Goal: Obtain resource: Obtain resource

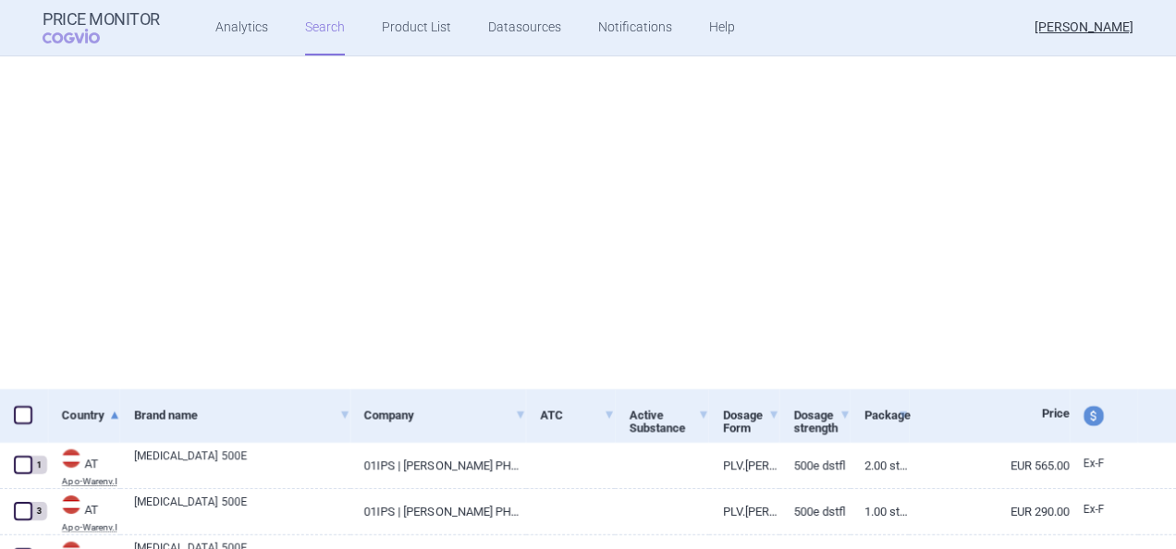
scroll to position [407, 0]
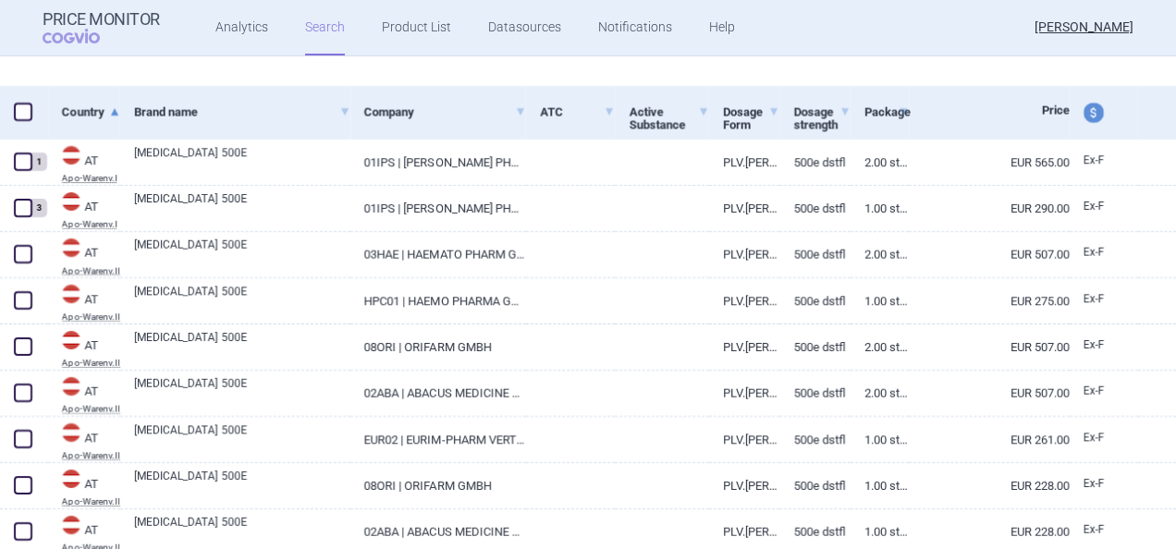
select select "brandName"
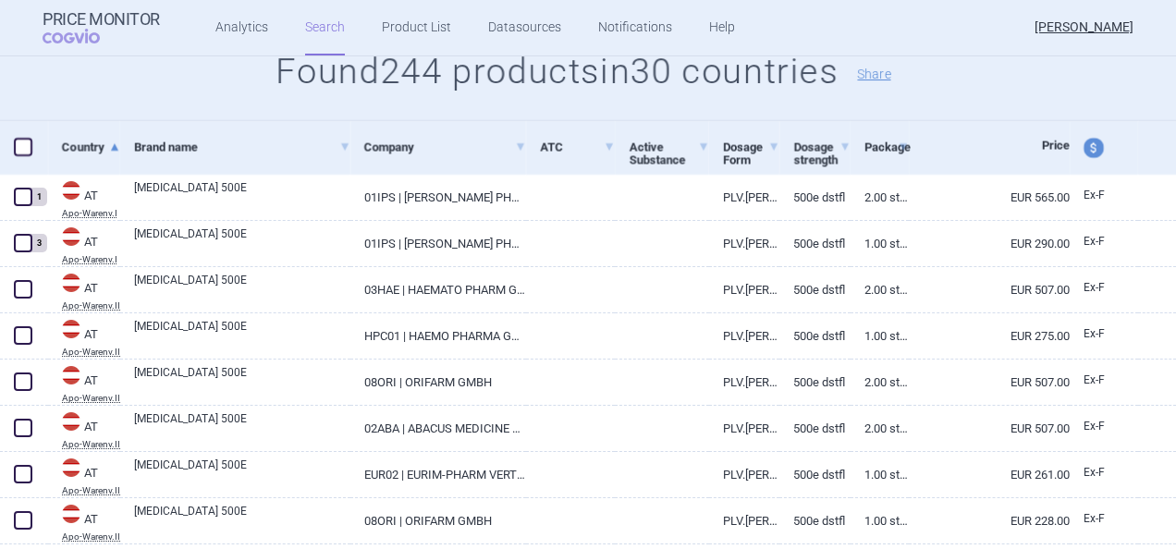
scroll to position [254, 0]
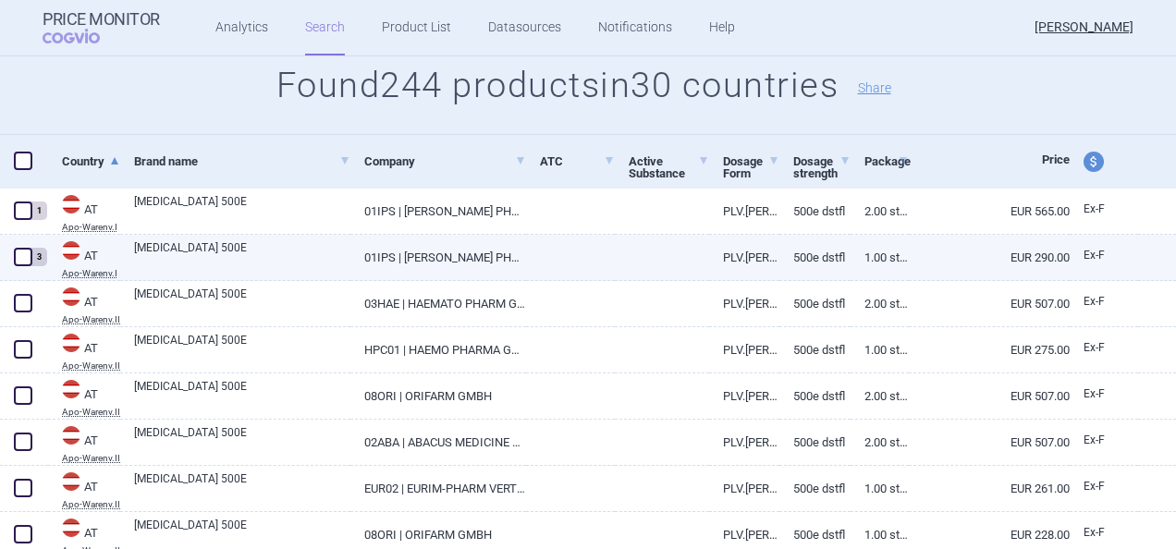
click at [24, 249] on span at bounding box center [23, 257] width 18 height 18
checkbox input "true"
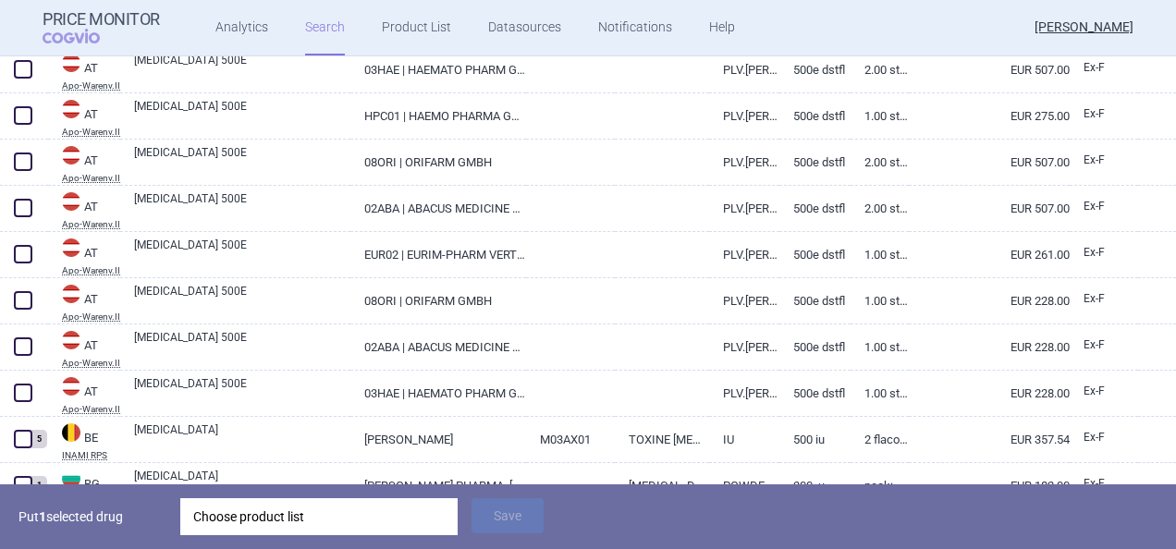
scroll to position [636, 0]
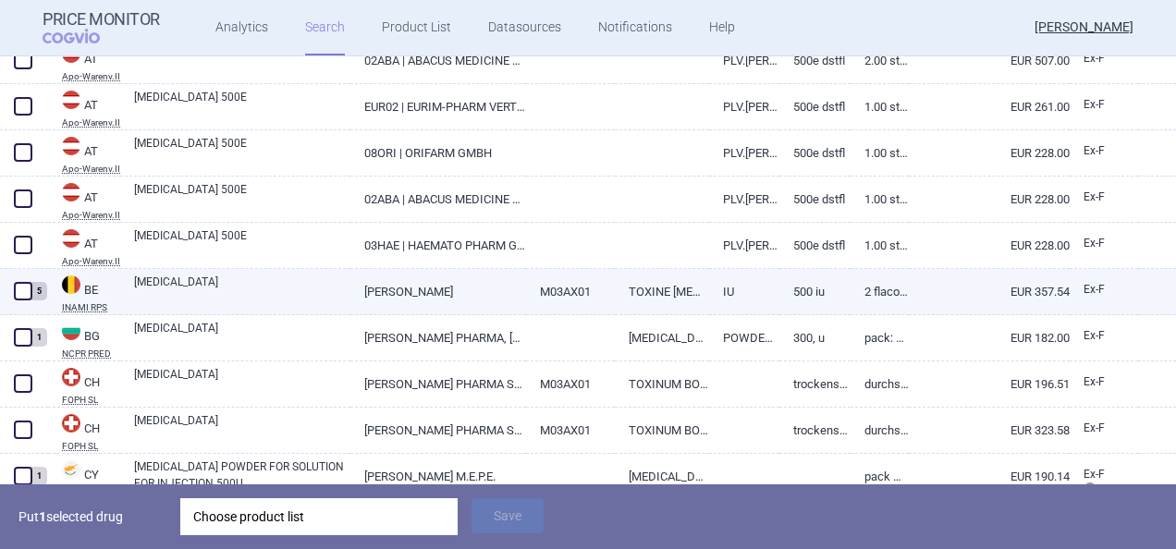
click at [27, 294] on span at bounding box center [23, 291] width 18 height 18
checkbox input "true"
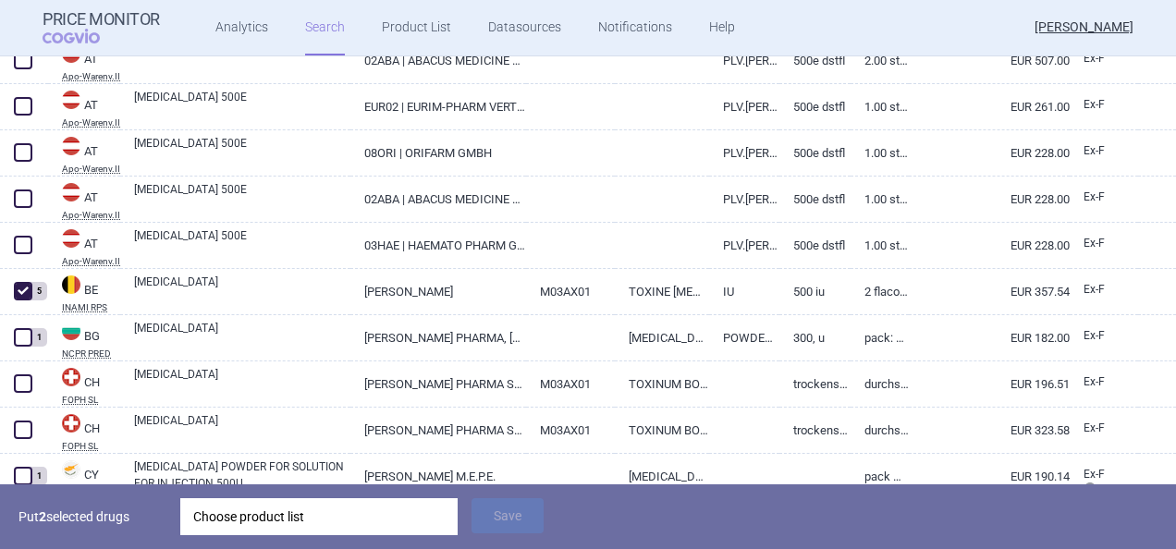
select select "brandName"
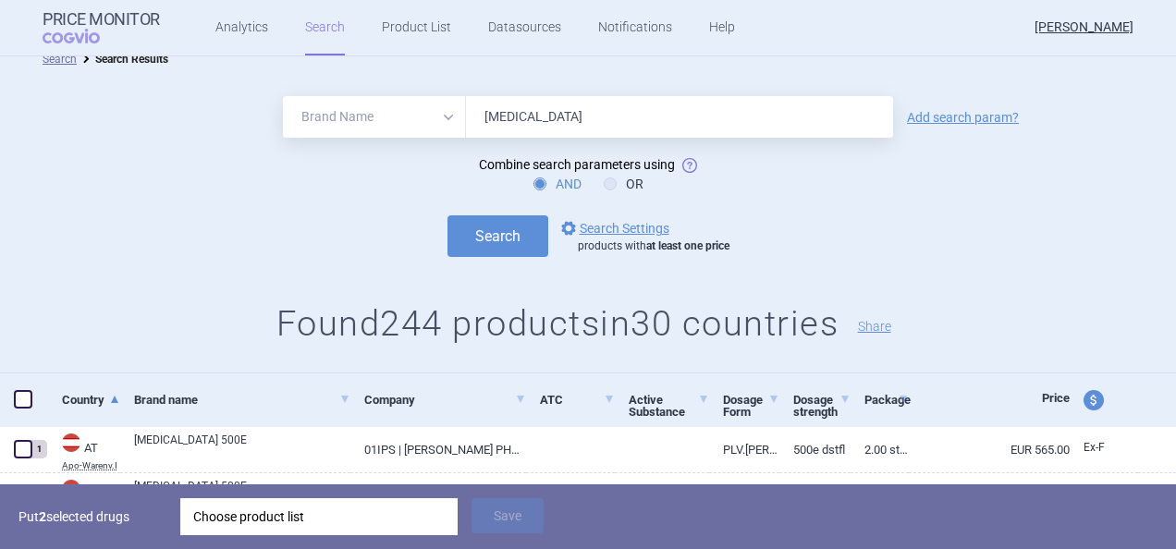
scroll to position [0, 0]
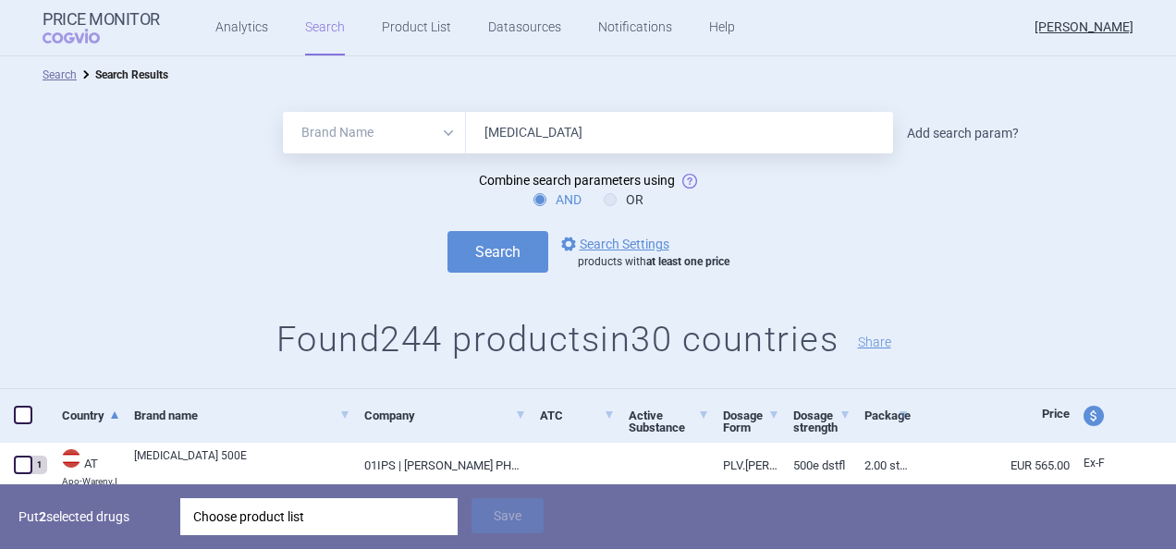
click at [947, 128] on link "Add search param?" at bounding box center [963, 133] width 112 height 13
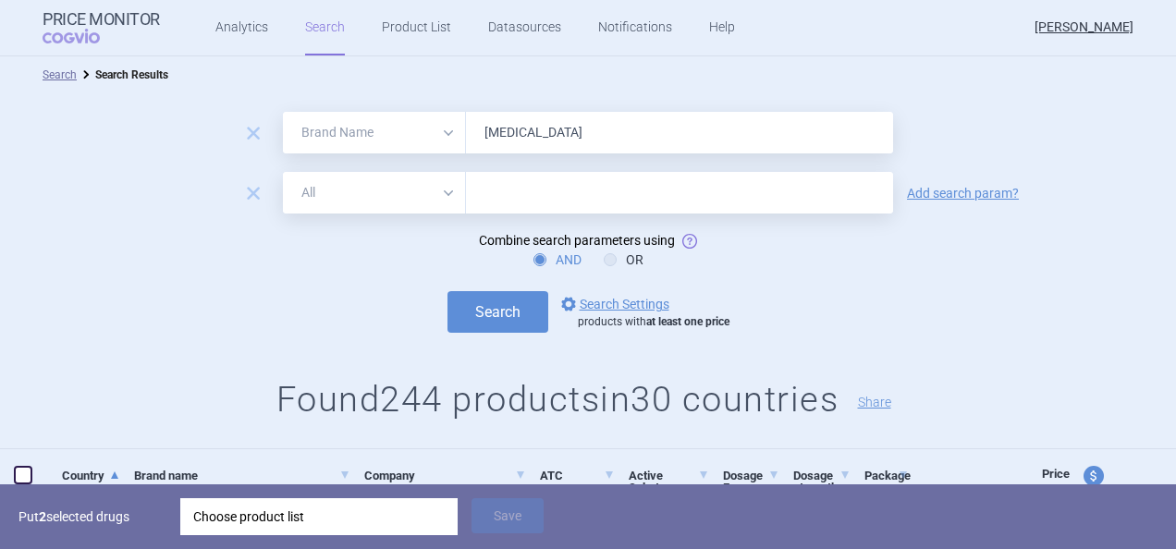
click at [405, 209] on select "All Brand Name ATC Company Active Substance Country Newer than" at bounding box center [374, 193] width 183 height 42
select select "mah"
click at [283, 172] on select "All Brand Name ATC Company Active Substance Country Newer than" at bounding box center [374, 193] width 183 height 42
click at [544, 187] on input "text" at bounding box center [679, 193] width 427 height 42
type input "[PERSON_NAME]"
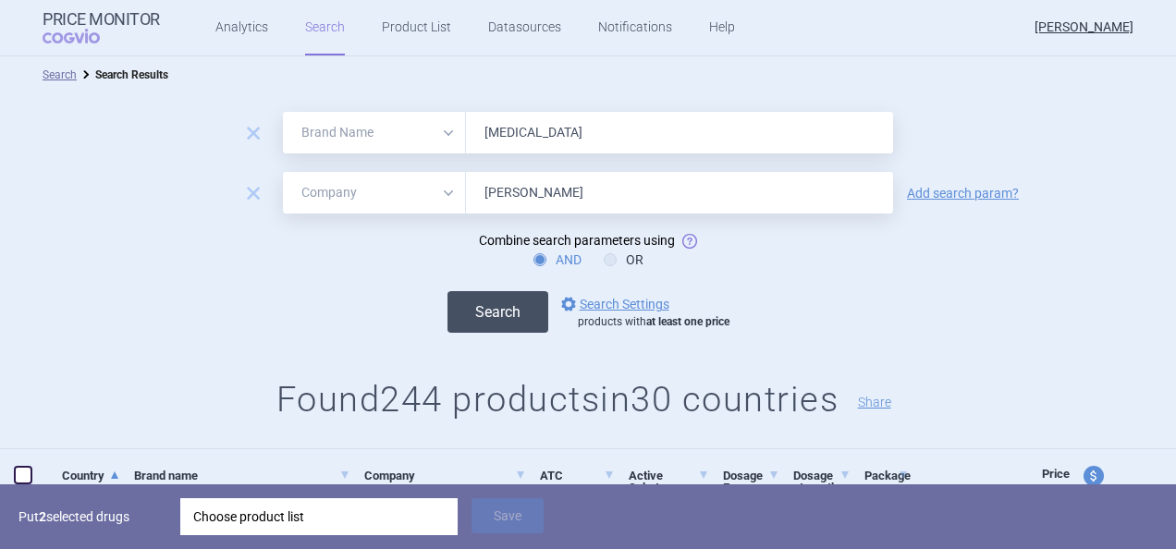
click at [492, 322] on button "Search" at bounding box center [497, 312] width 101 height 42
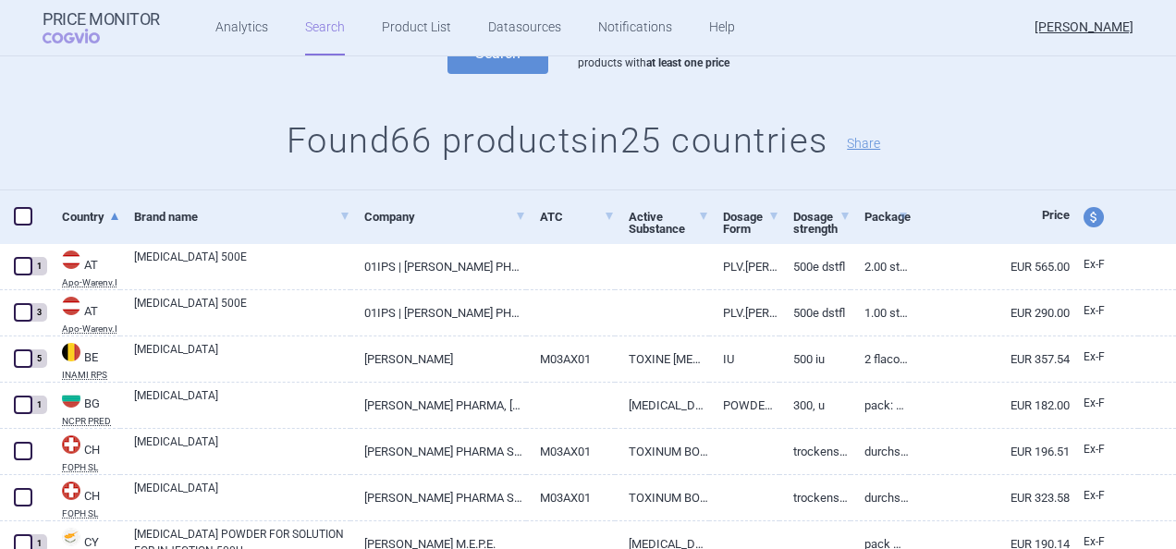
scroll to position [296, 0]
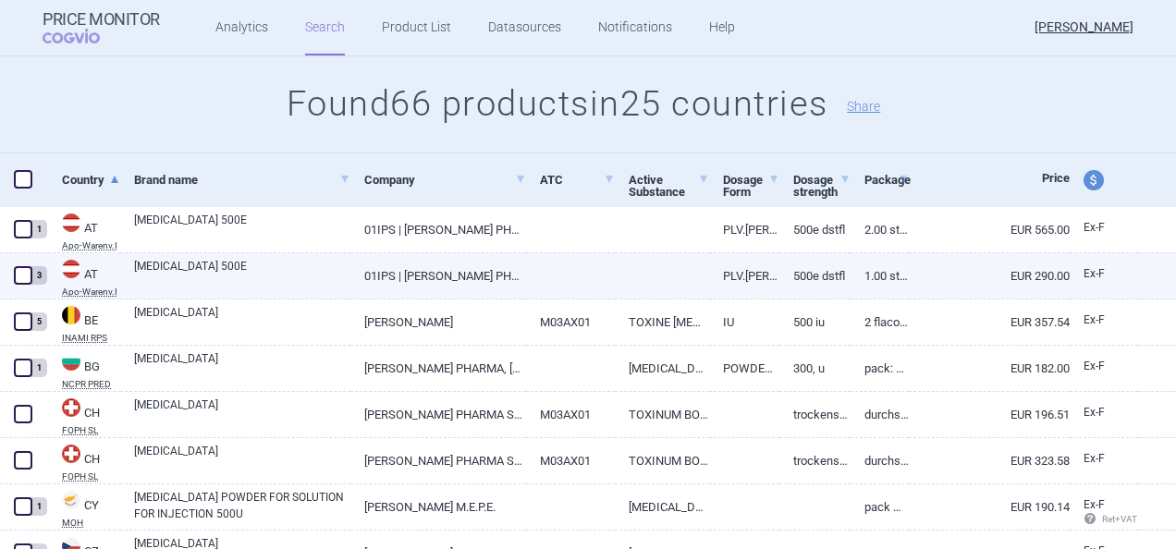
click at [27, 275] on span at bounding box center [23, 275] width 18 height 18
checkbox input "true"
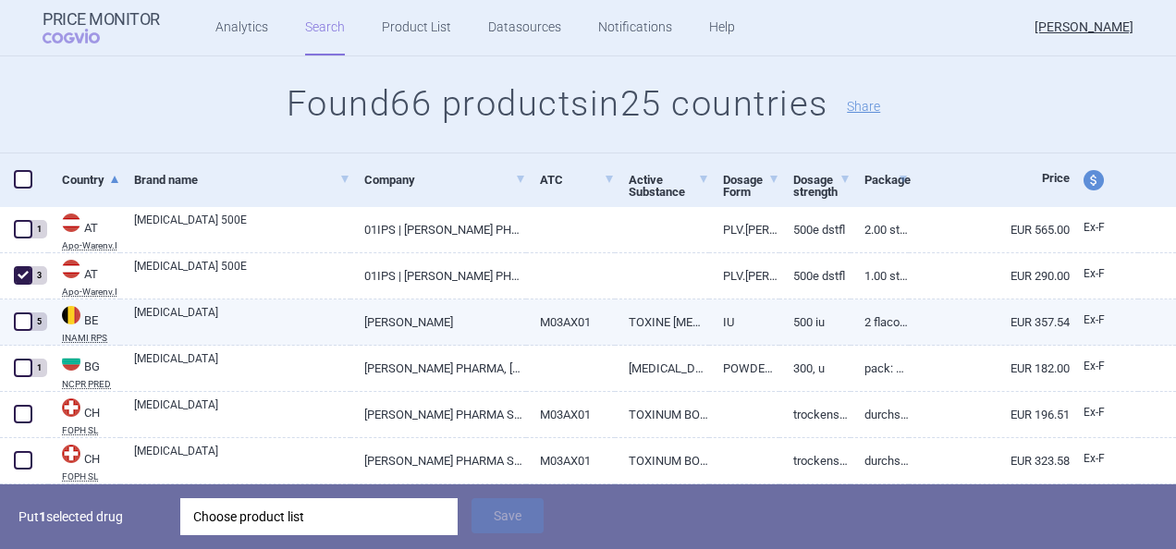
click at [18, 320] on span at bounding box center [23, 321] width 18 height 18
checkbox input "true"
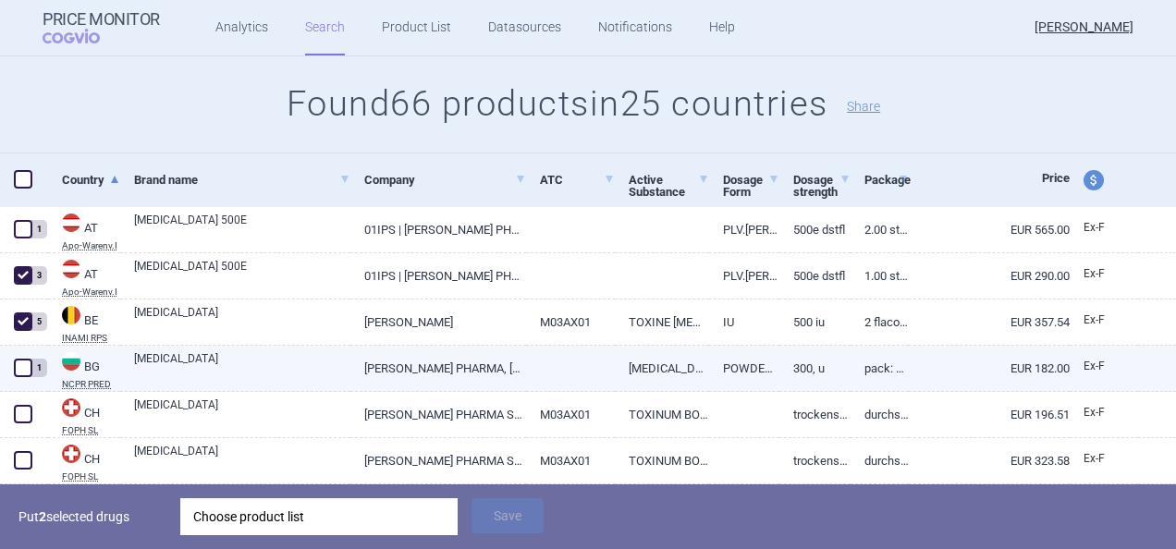
click at [28, 372] on span at bounding box center [23, 368] width 18 height 18
checkbox input "true"
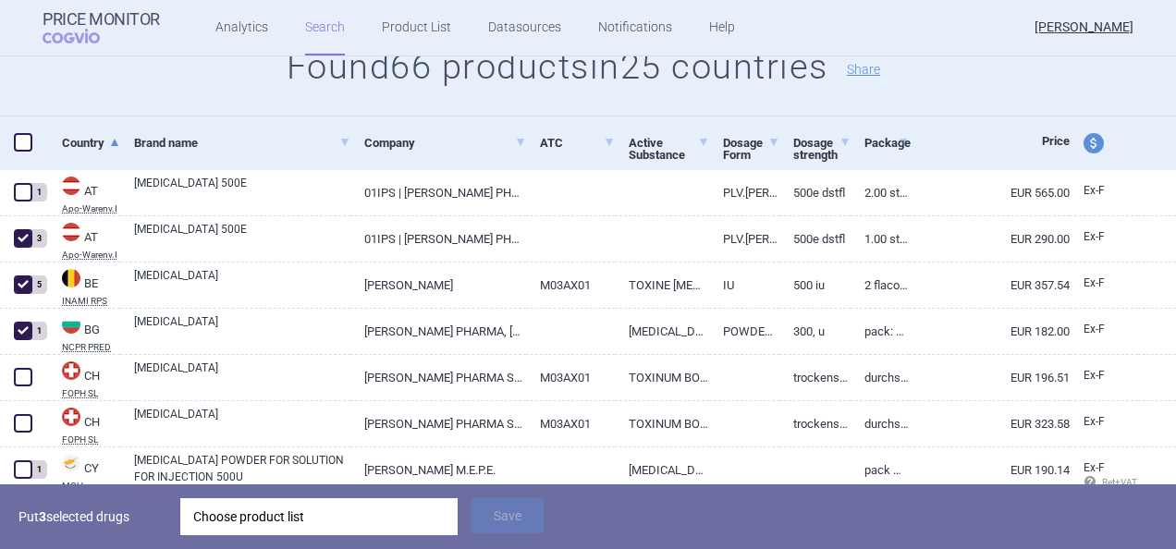
scroll to position [370, 0]
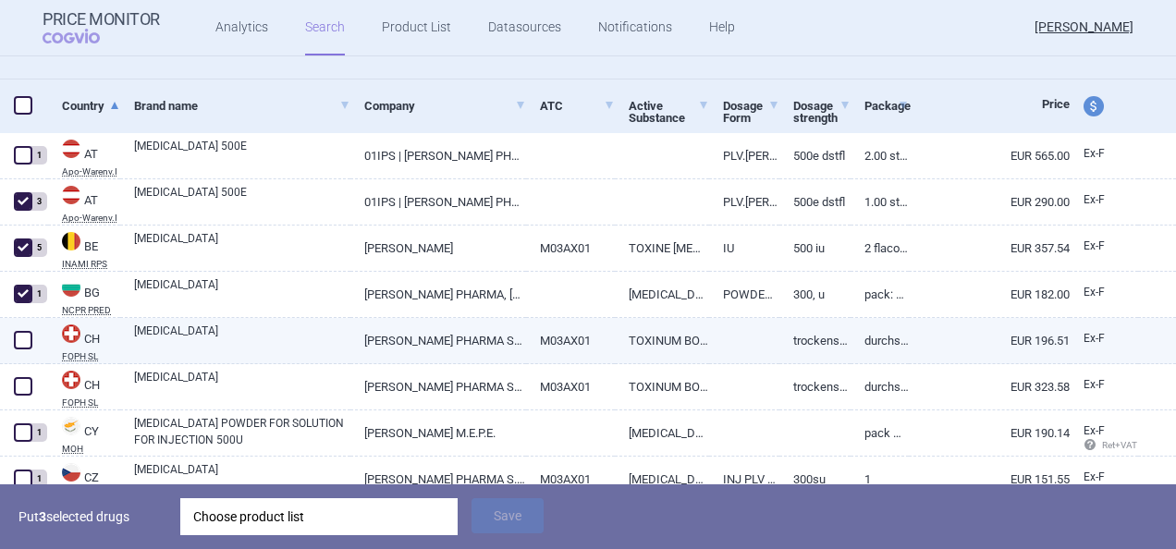
click at [471, 335] on link "[PERSON_NAME] PHARMA SCHWEIZ GMBH" at bounding box center [438, 340] width 177 height 45
select select "EUR"
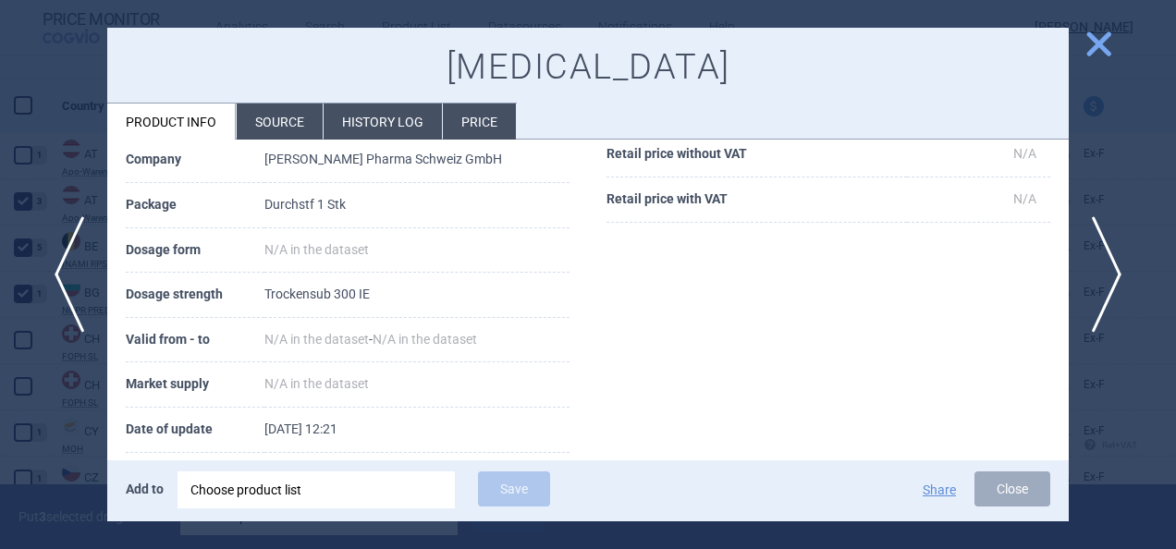
scroll to position [263, 0]
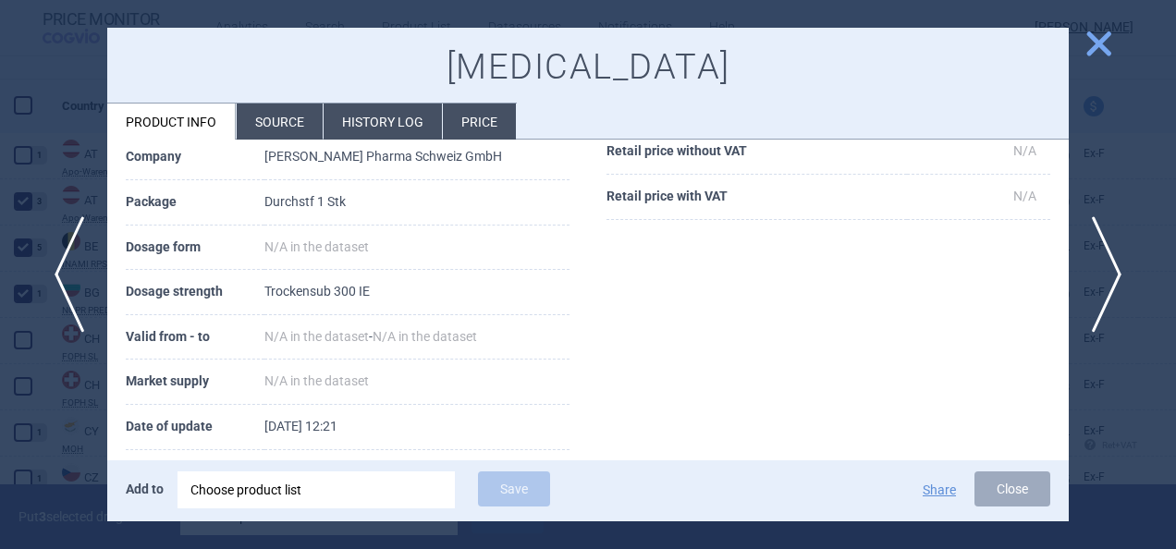
click at [1109, 47] on span "close" at bounding box center [1098, 44] width 32 height 32
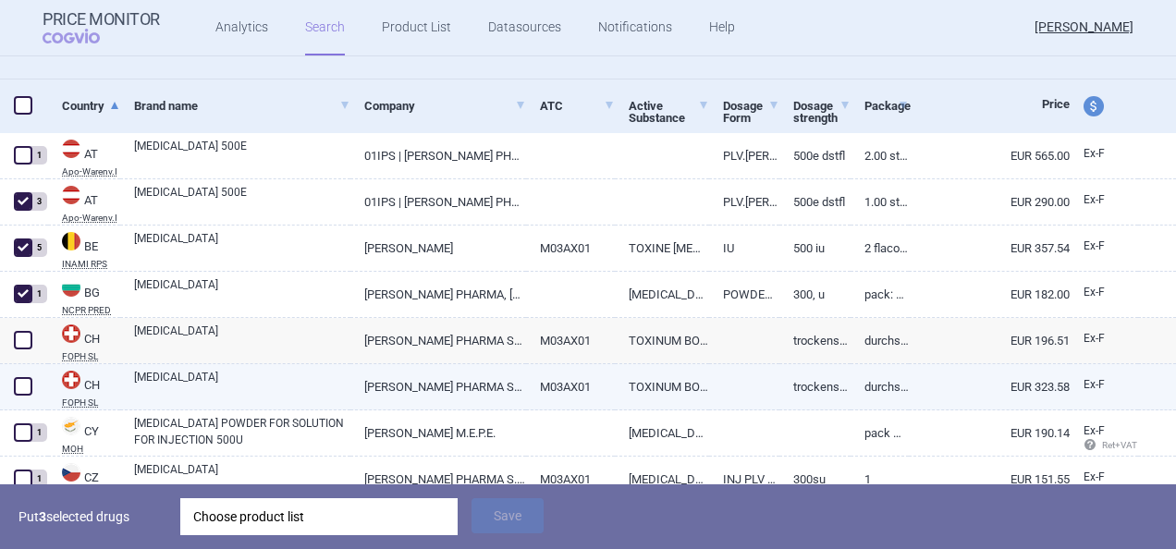
click at [580, 390] on link "M03AX01" at bounding box center [570, 386] width 89 height 45
select select "EUR"
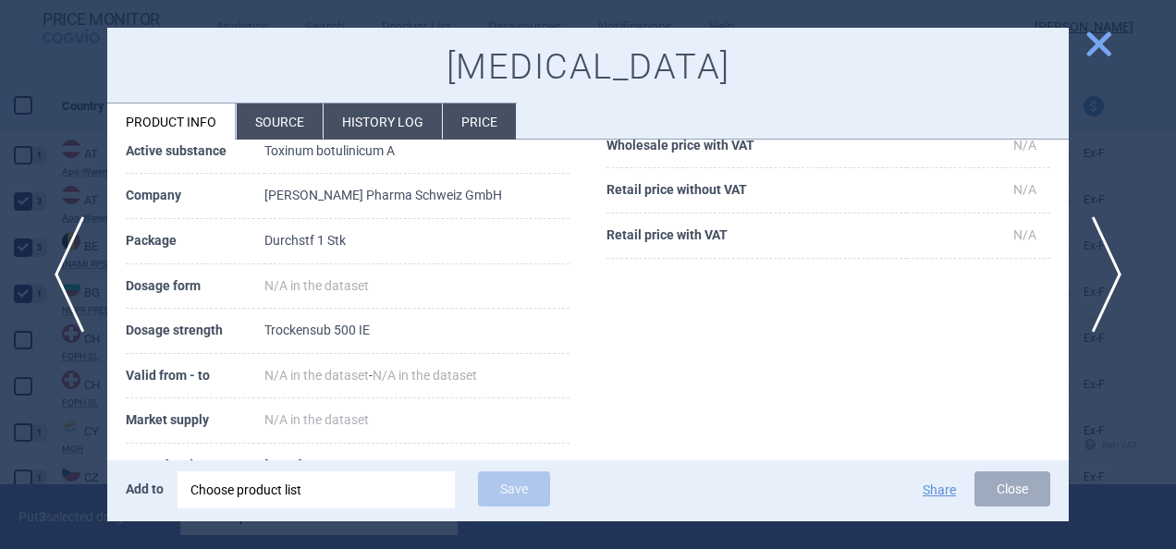
scroll to position [226, 0]
click at [1096, 40] on span "close" at bounding box center [1098, 44] width 32 height 32
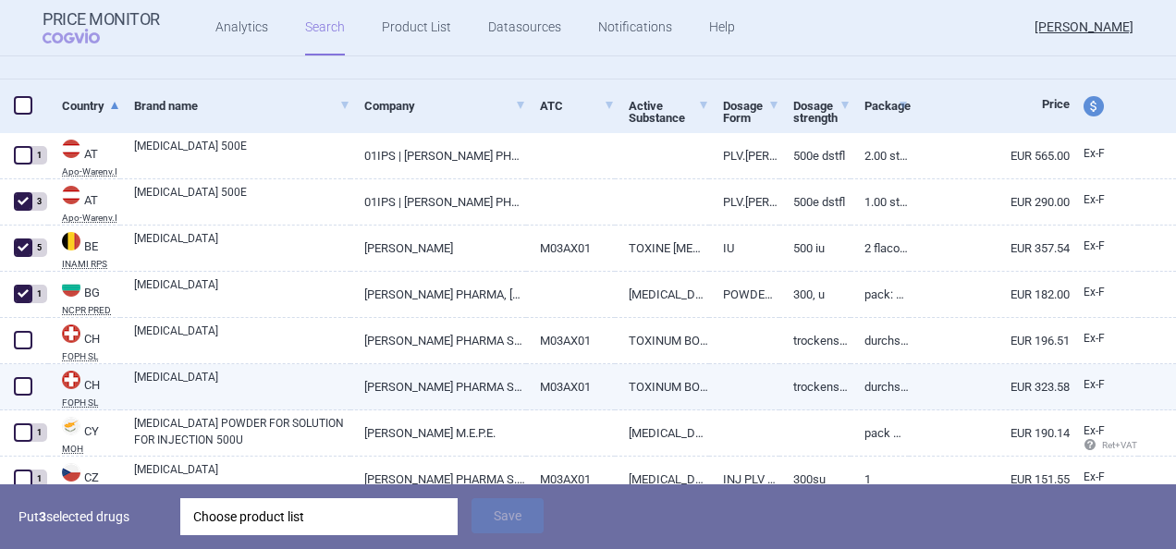
click at [28, 388] on span at bounding box center [23, 386] width 18 height 18
checkbox input "true"
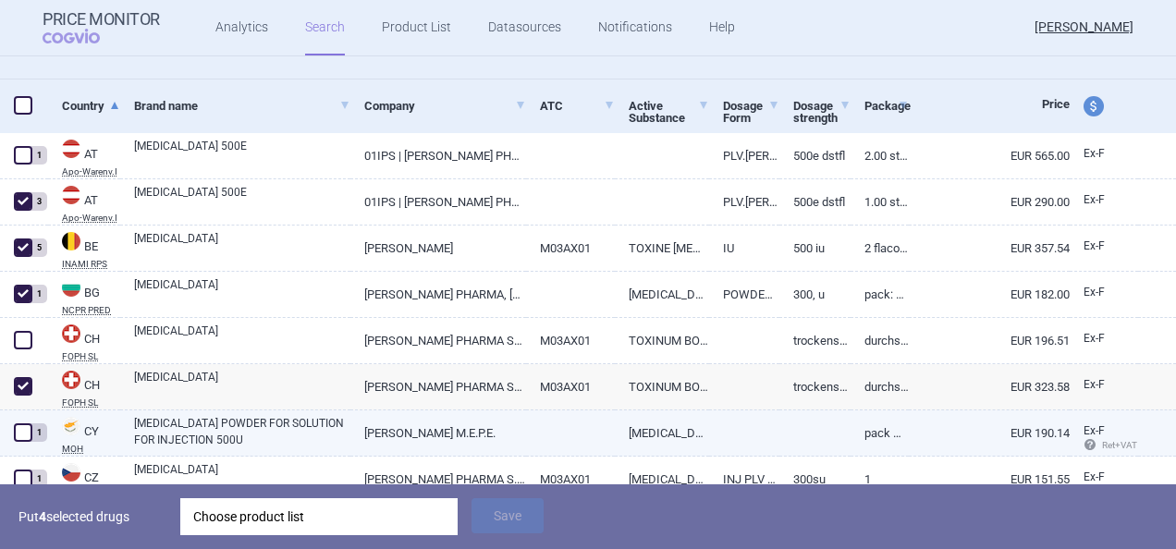
click at [30, 434] on span at bounding box center [23, 432] width 18 height 18
checkbox input "true"
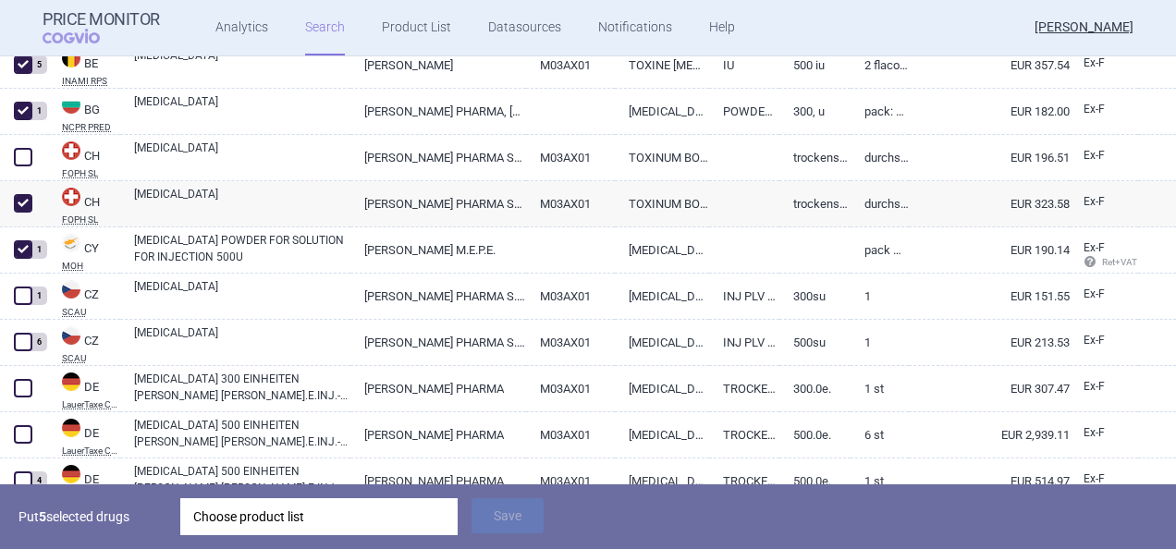
scroll to position [555, 0]
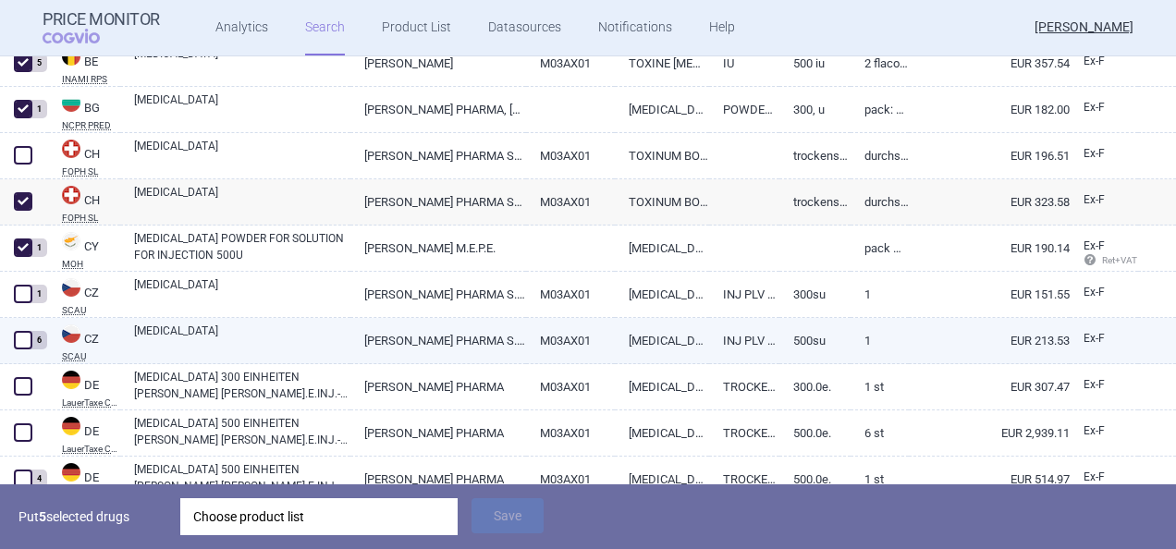
click at [20, 338] on span at bounding box center [23, 340] width 18 height 18
checkbox input "true"
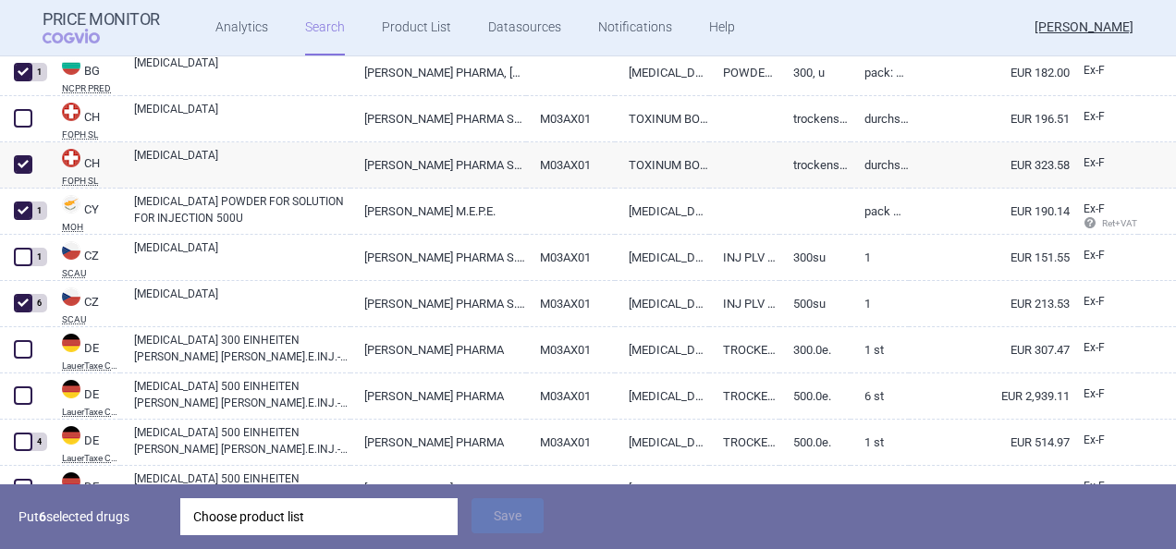
scroll to position [629, 0]
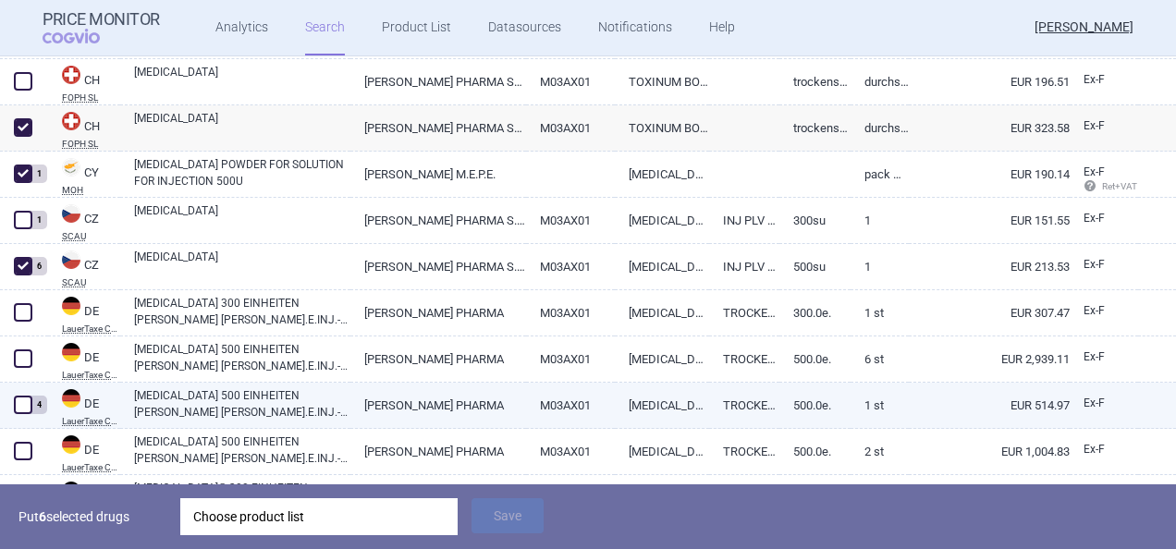
click at [24, 407] on span at bounding box center [23, 405] width 18 height 18
checkbox input "true"
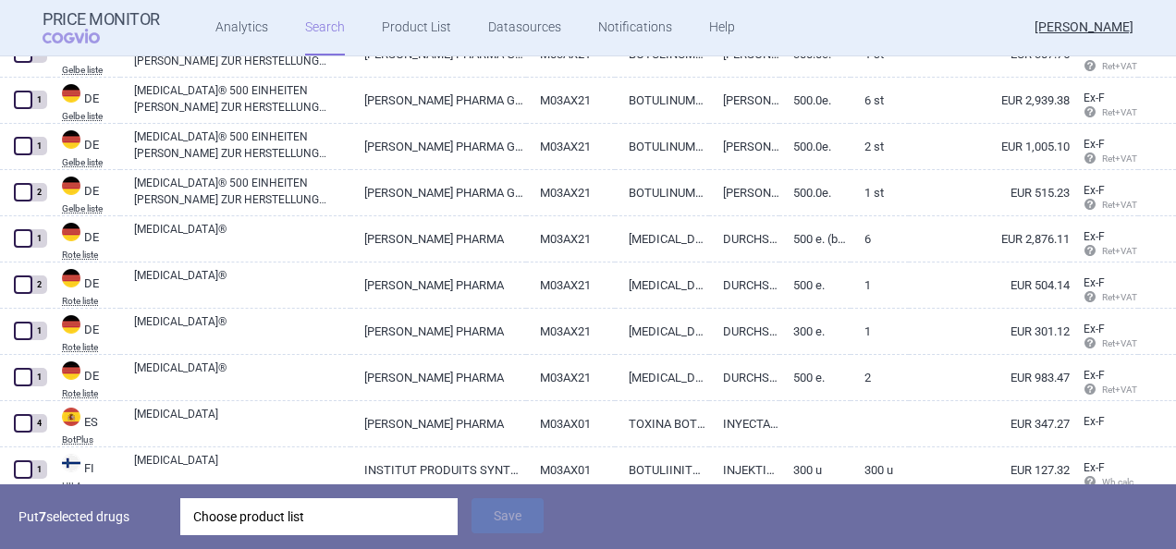
scroll to position [1121, 0]
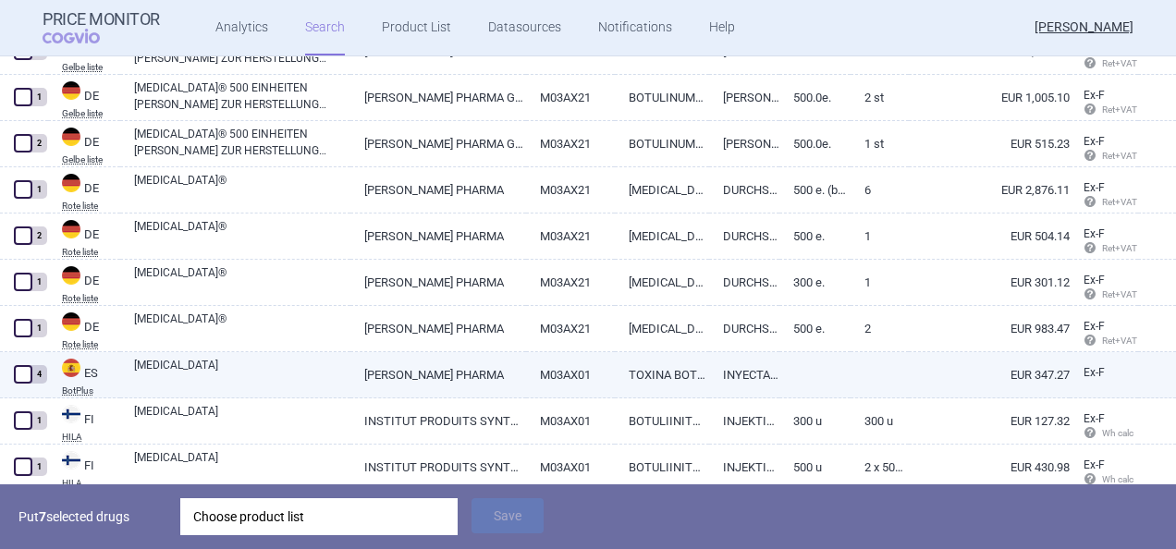
click at [139, 357] on link "[MEDICAL_DATA]" at bounding box center [242, 373] width 216 height 33
select select "EUR"
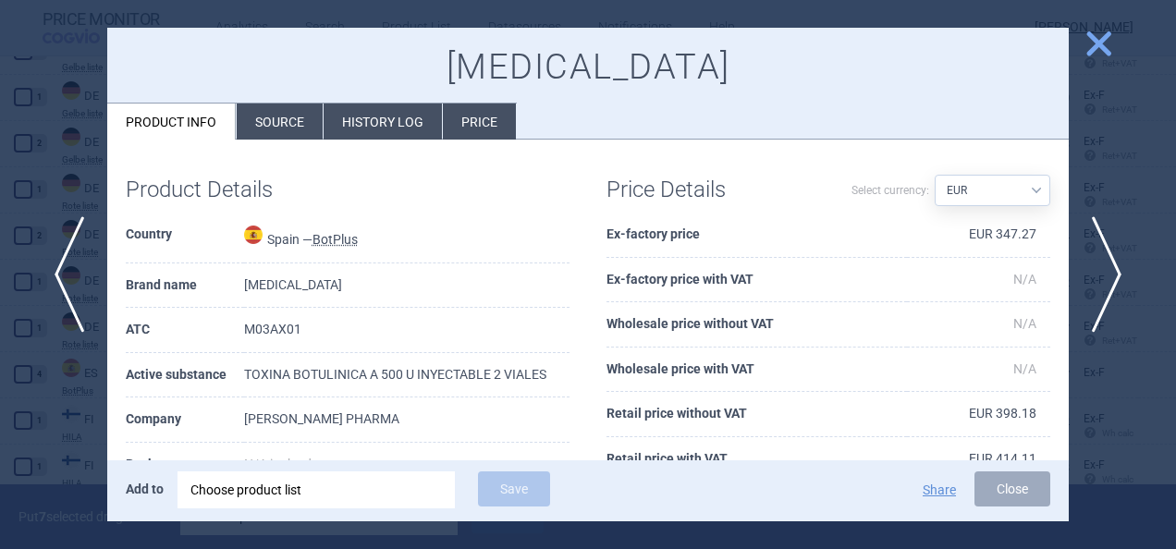
click at [1096, 43] on span "close" at bounding box center [1098, 44] width 32 height 32
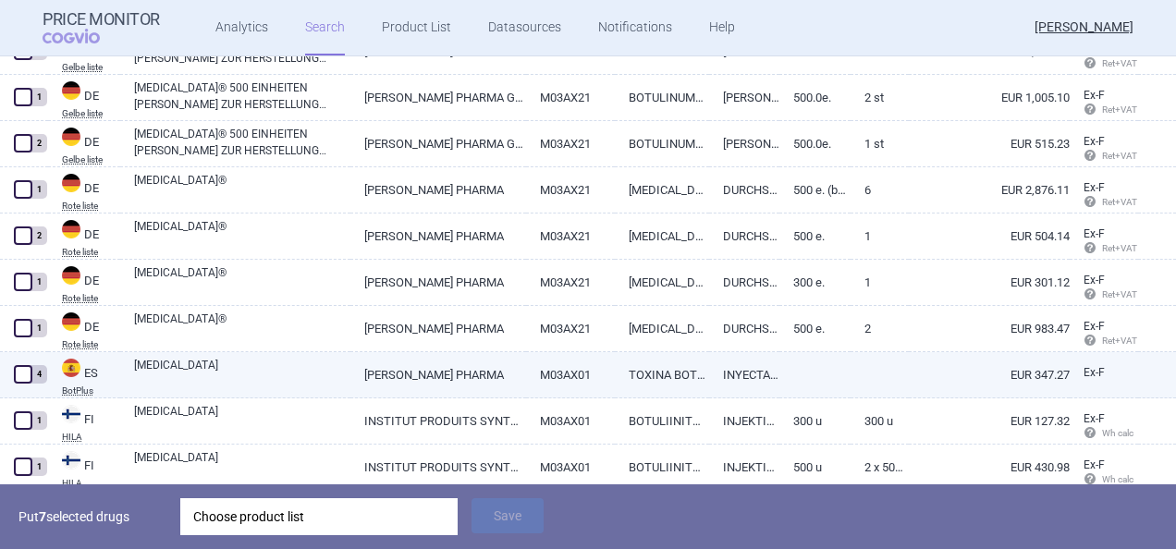
click at [25, 369] on span at bounding box center [23, 374] width 18 height 18
checkbox input "true"
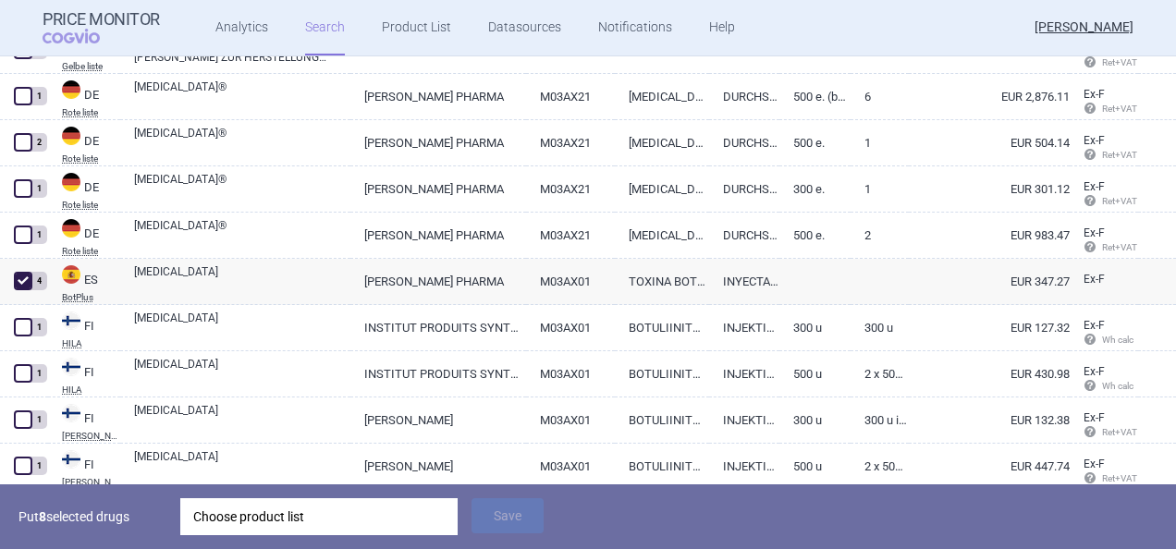
scroll to position [1232, 0]
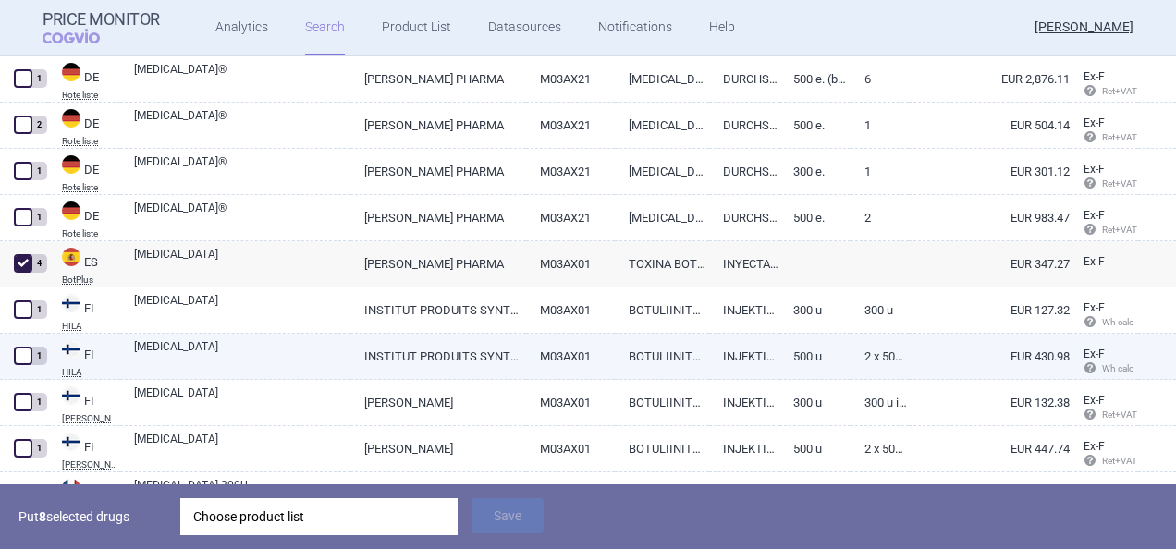
click at [28, 359] on span at bounding box center [23, 356] width 18 height 18
checkbox input "true"
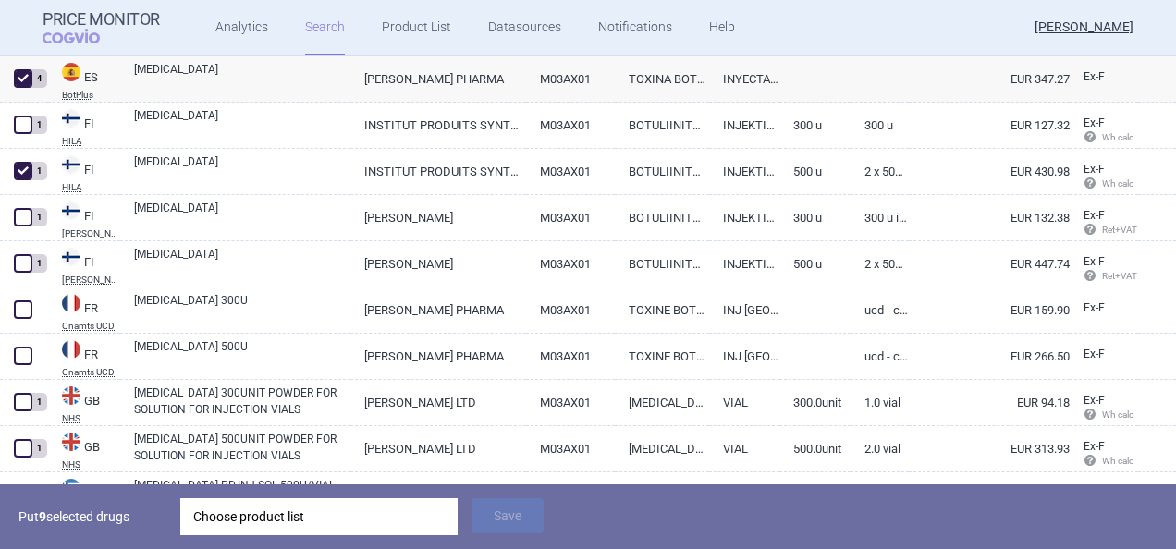
scroll to position [1454, 0]
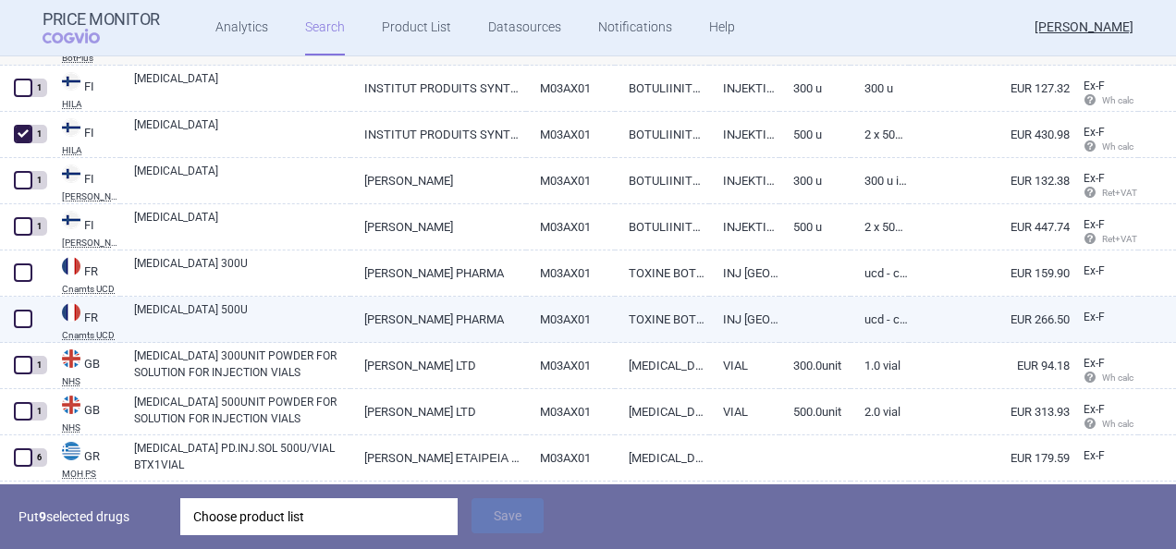
click at [27, 309] on span at bounding box center [23, 319] width 28 height 28
checkbox input "true"
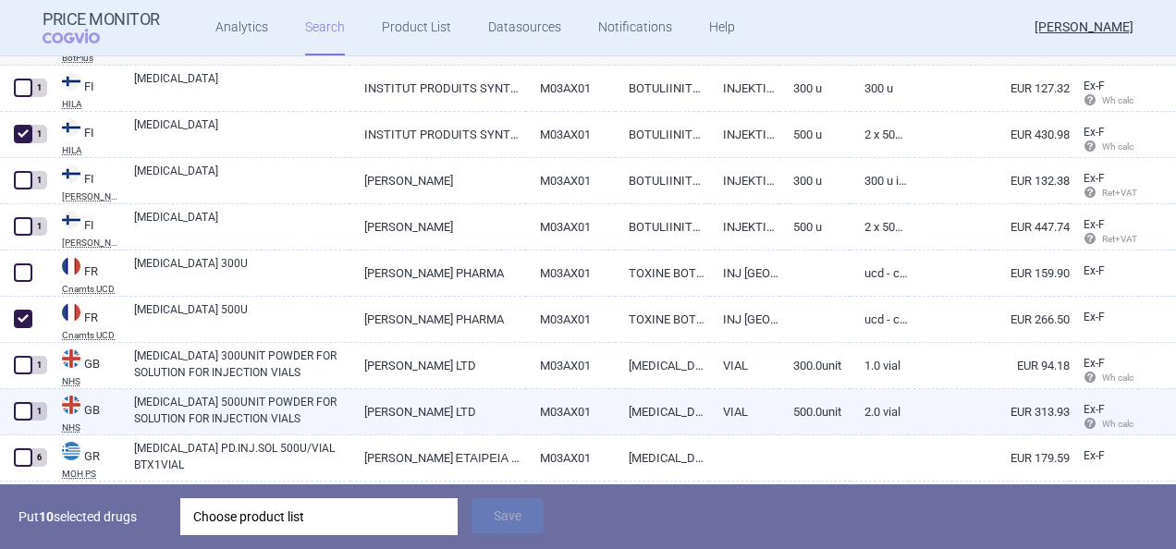
click at [26, 415] on span at bounding box center [23, 411] width 18 height 18
checkbox input "true"
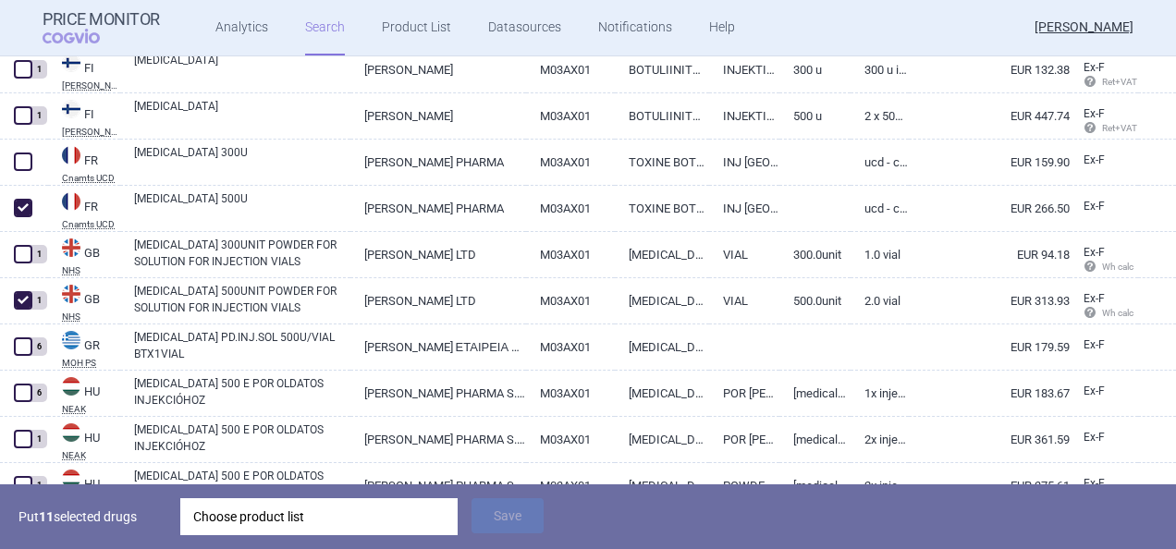
scroll to position [1602, 0]
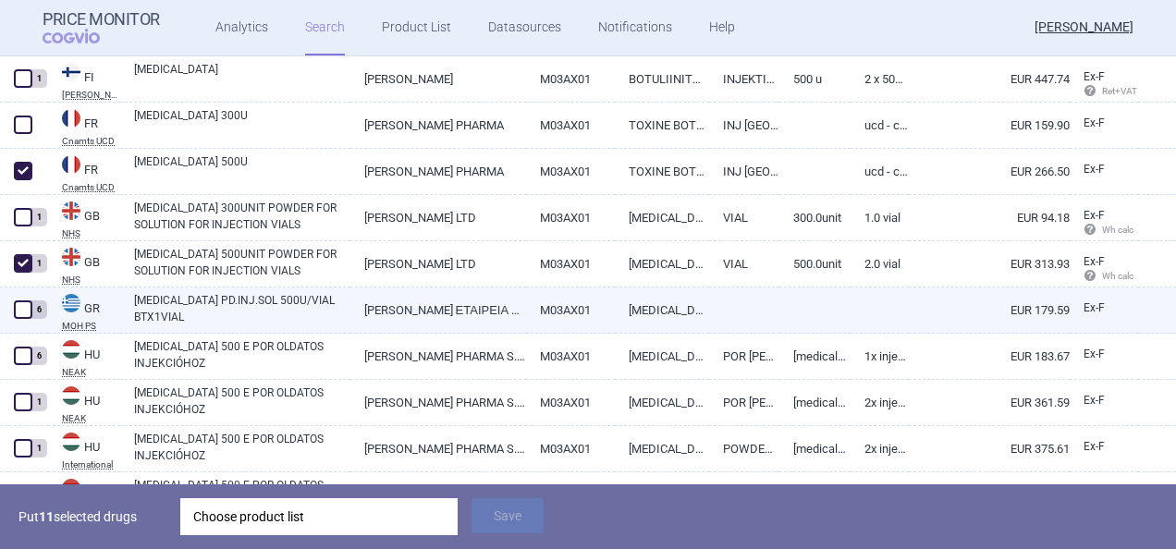
click at [24, 309] on span at bounding box center [23, 309] width 18 height 18
checkbox input "true"
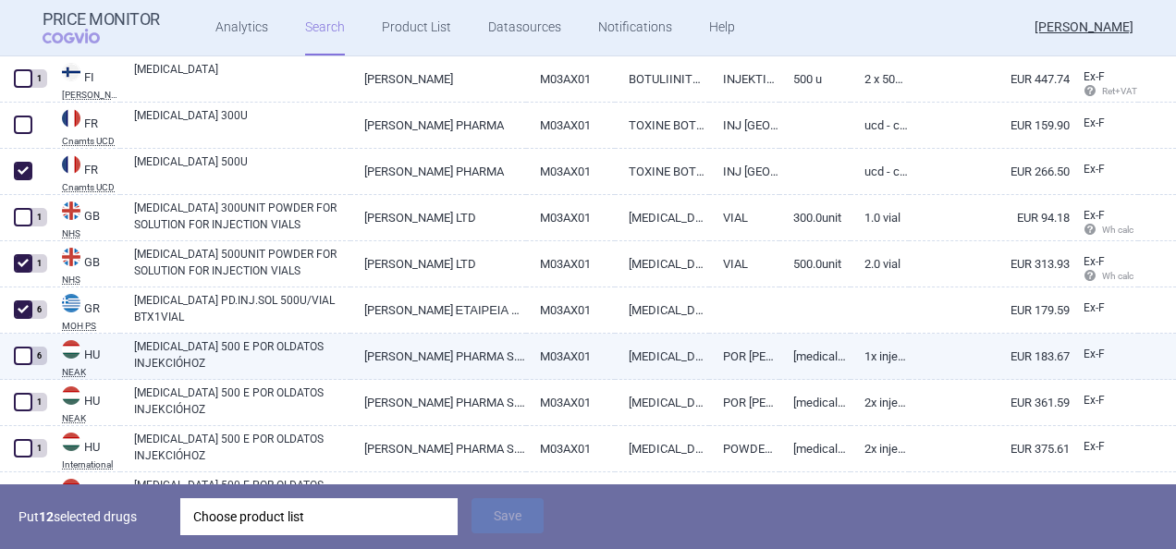
click at [28, 357] on span at bounding box center [23, 356] width 18 height 18
checkbox input "true"
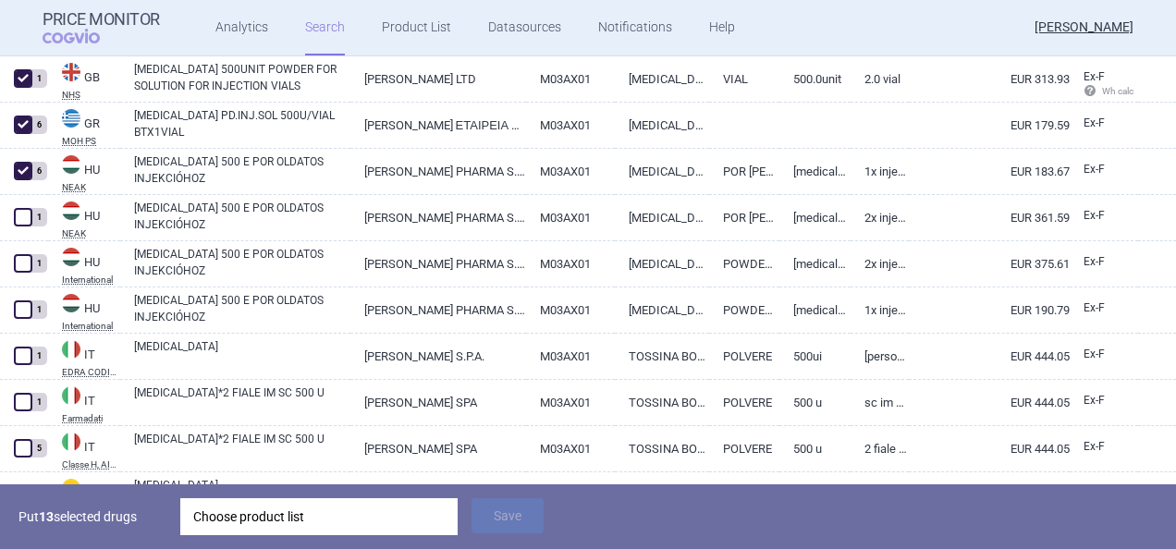
scroll to position [1824, 0]
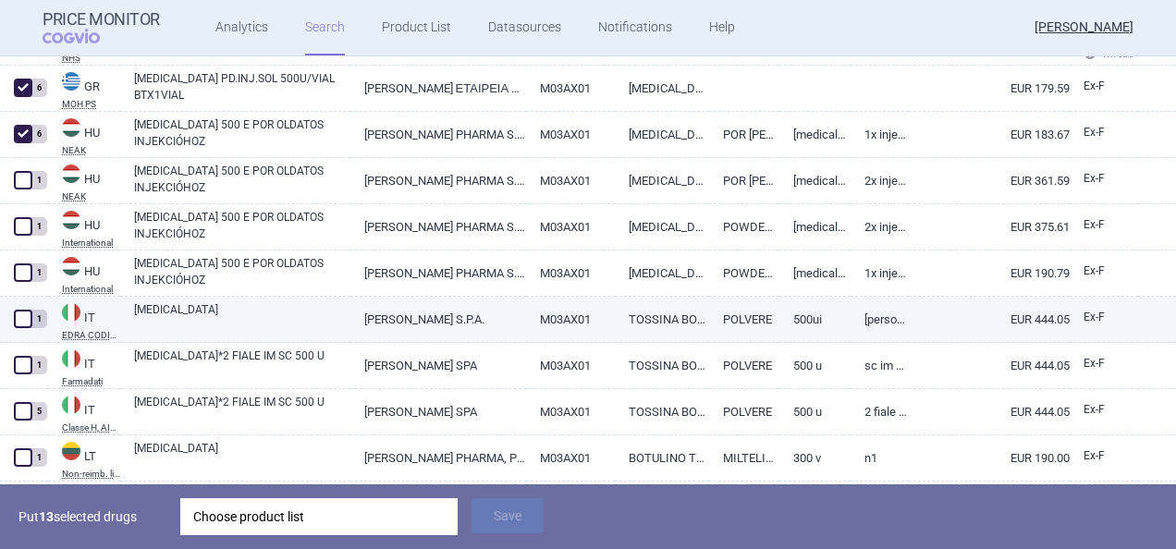
click at [28, 314] on span at bounding box center [23, 319] width 18 height 18
checkbox input "true"
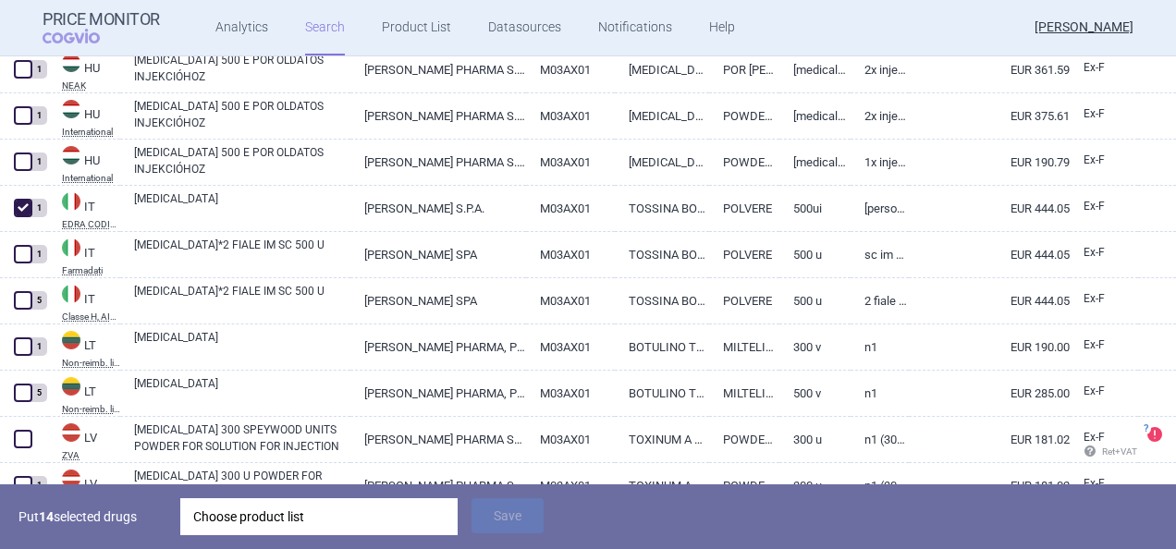
scroll to position [1972, 0]
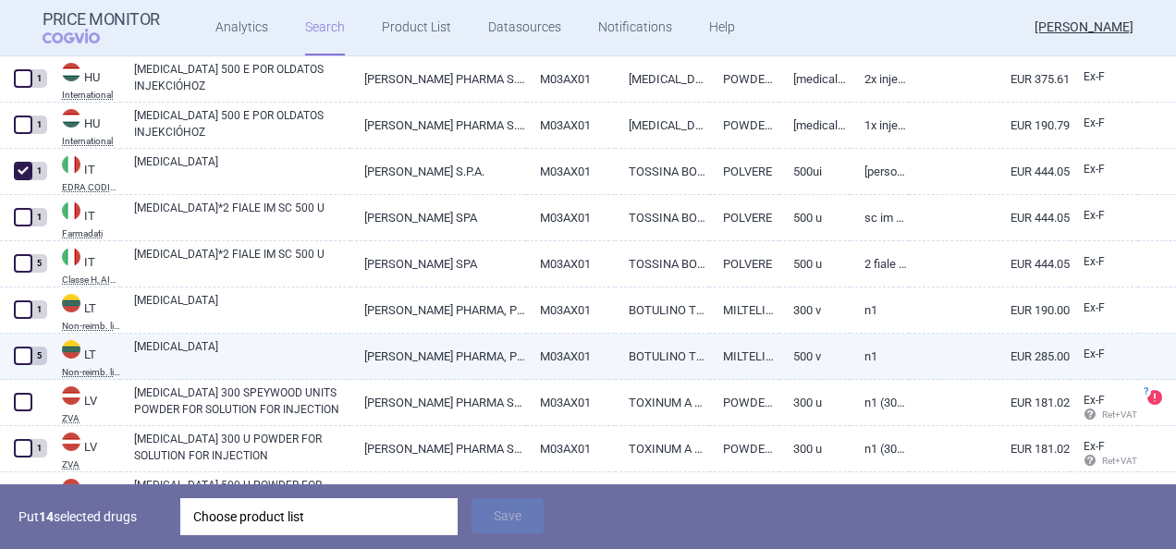
click at [22, 355] on span at bounding box center [23, 356] width 18 height 18
checkbox input "true"
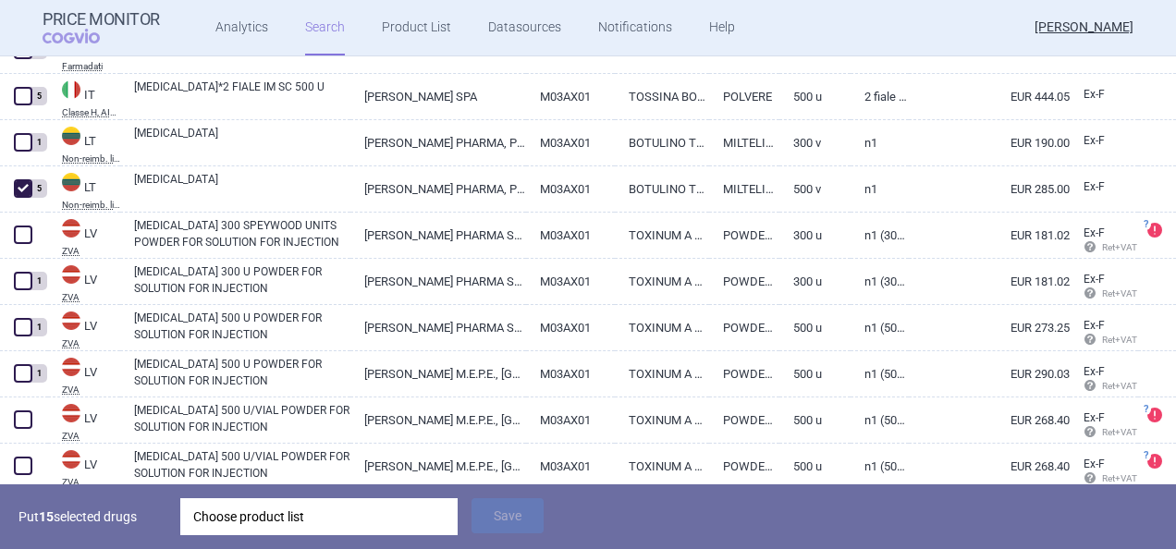
scroll to position [2156, 0]
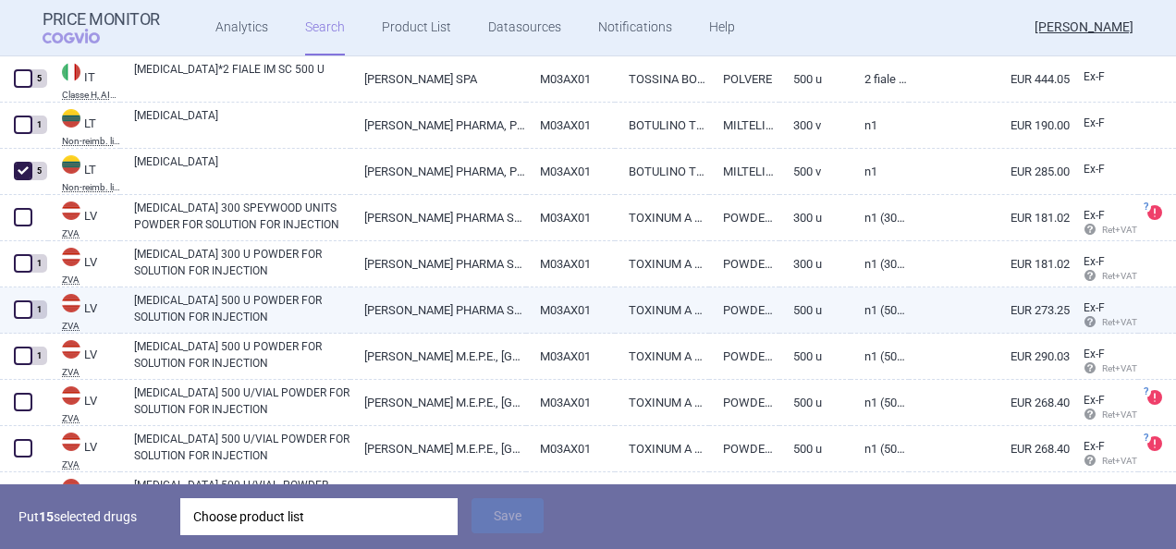
click at [20, 307] on span at bounding box center [23, 309] width 18 height 18
checkbox input "true"
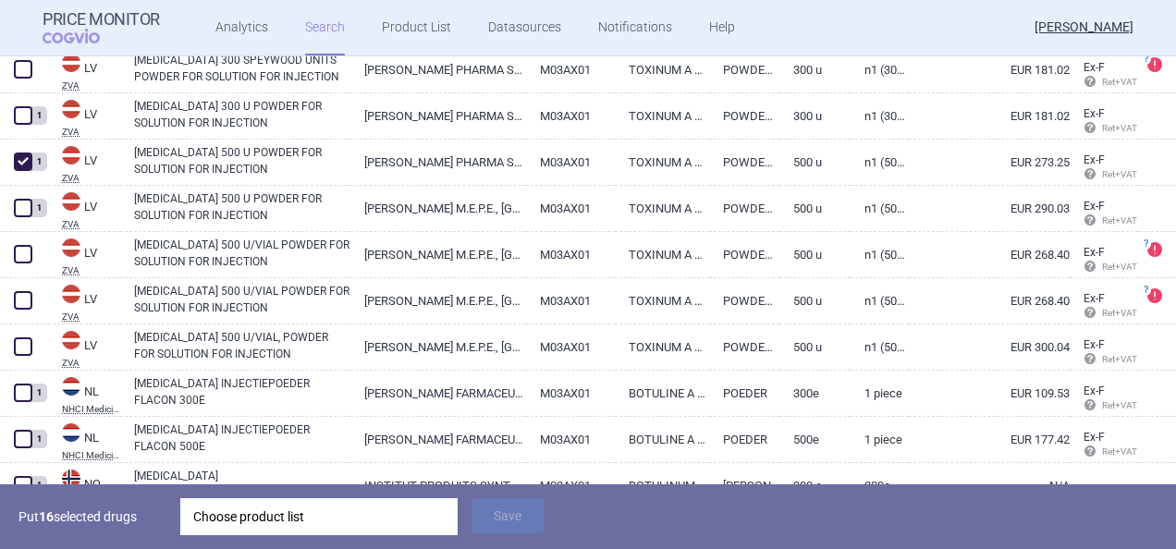
scroll to position [2341, 0]
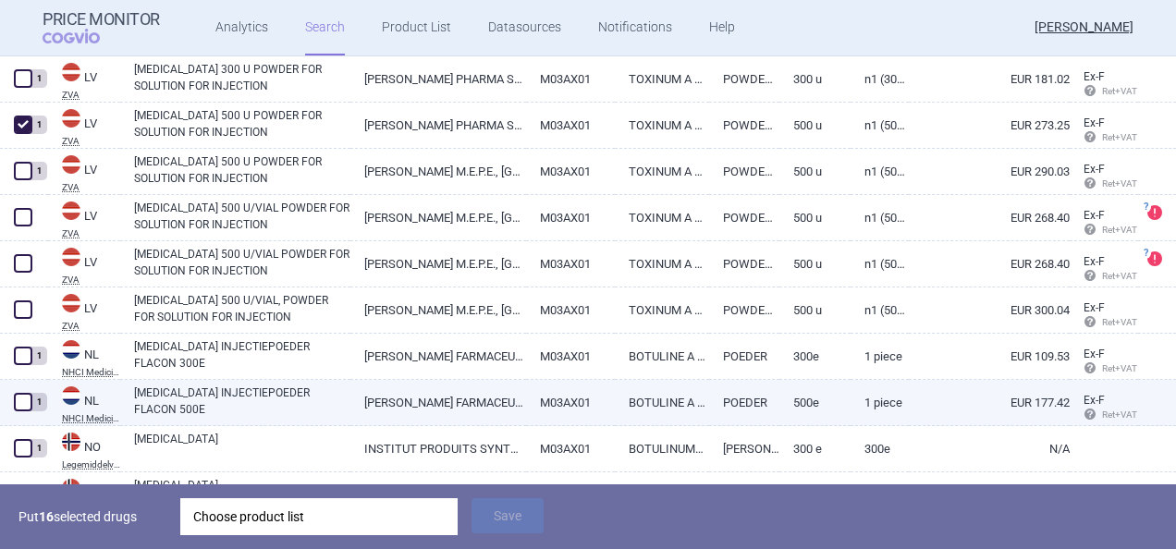
click at [20, 402] on span at bounding box center [23, 402] width 18 height 18
checkbox input "true"
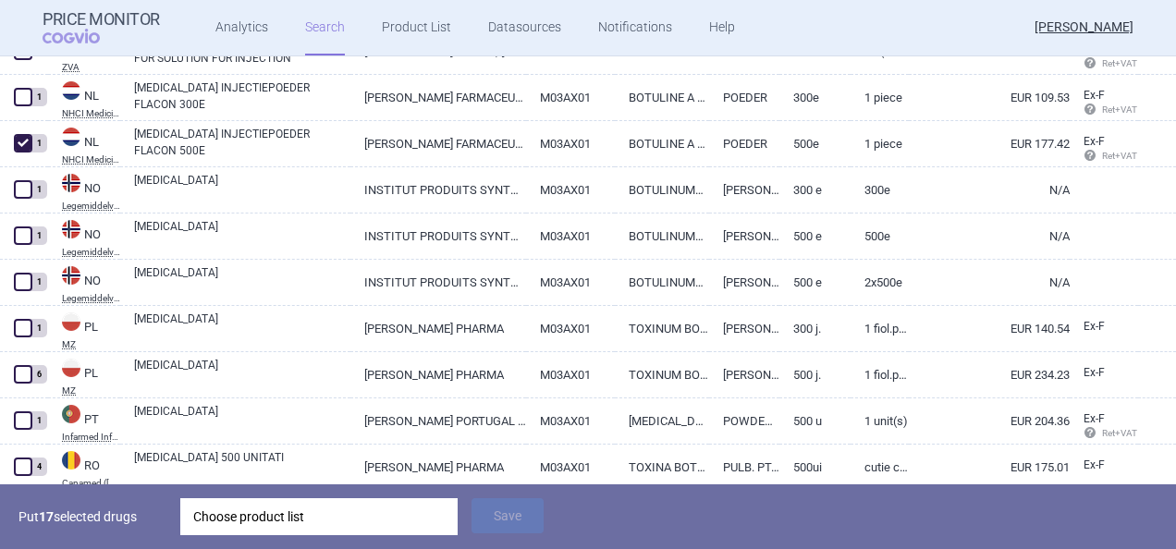
scroll to position [2637, 0]
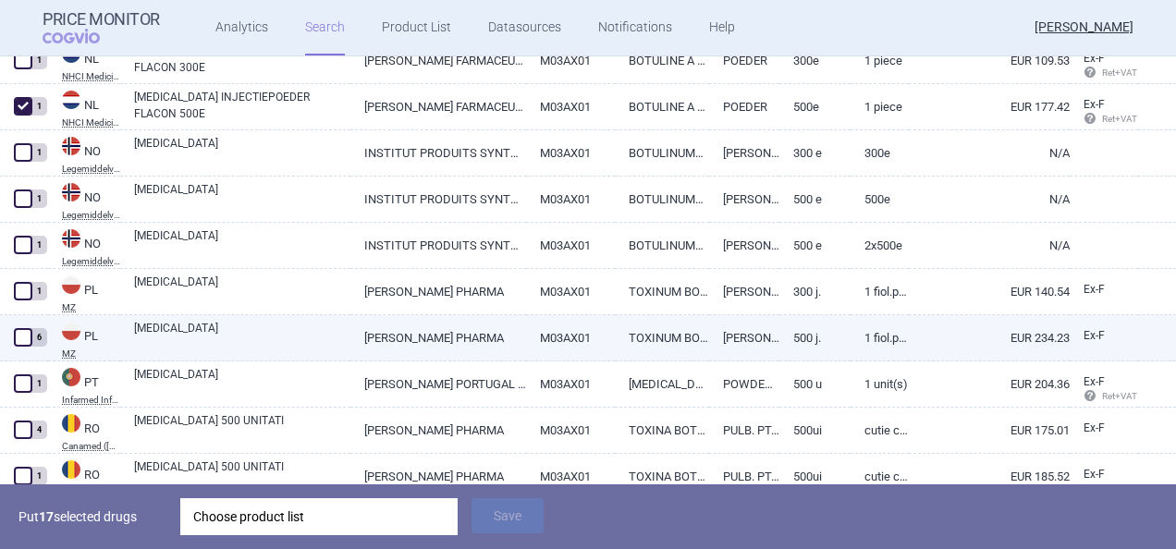
click at [23, 336] on span at bounding box center [23, 337] width 18 height 18
checkbox input "true"
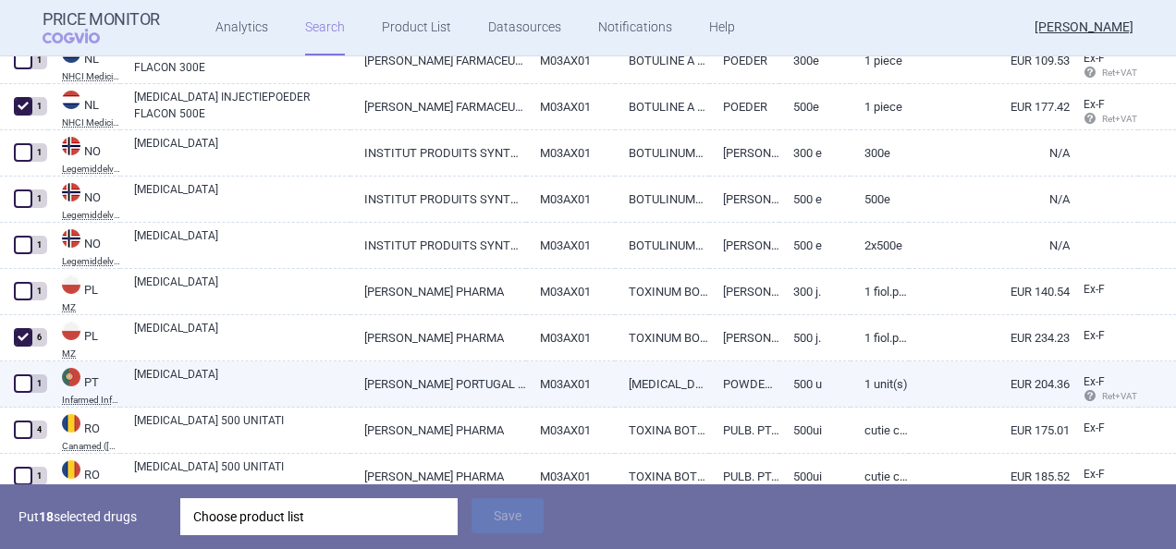
click at [29, 382] on span at bounding box center [23, 383] width 18 height 18
checkbox input "true"
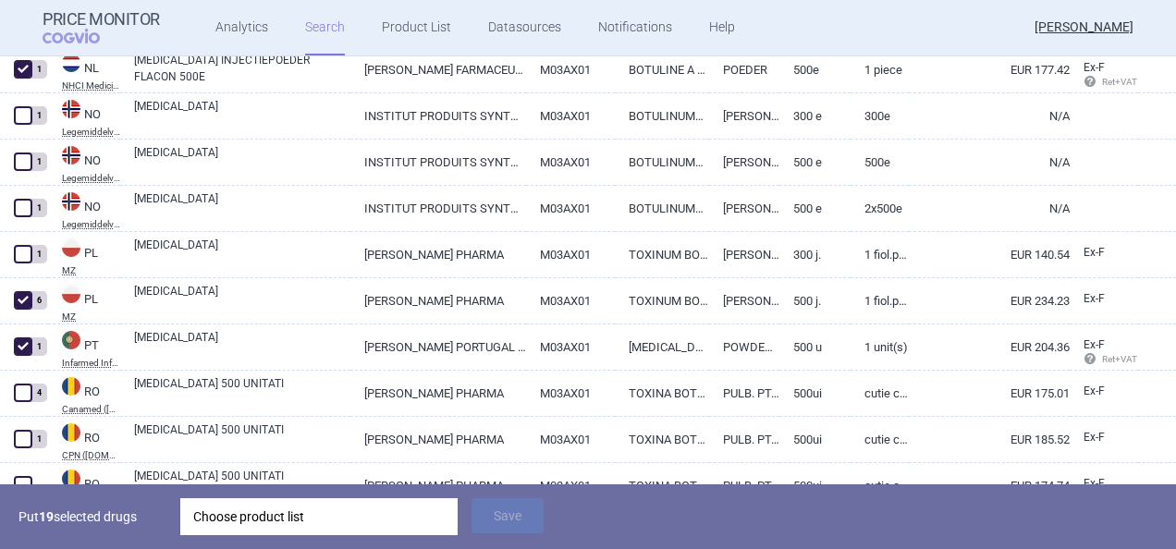
scroll to position [2711, 0]
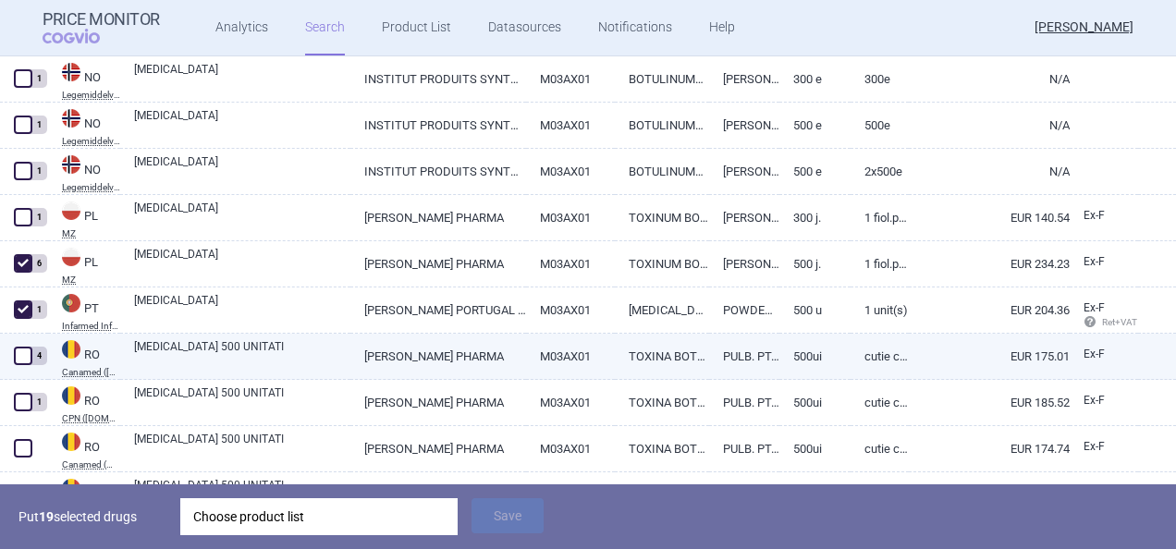
click at [19, 352] on span at bounding box center [23, 356] width 18 height 18
checkbox input "true"
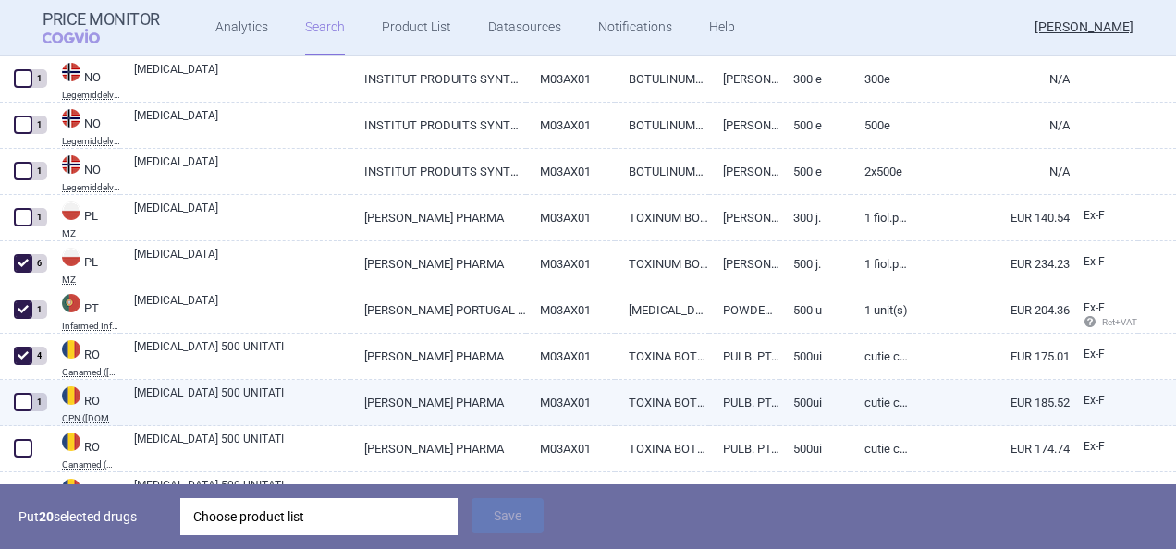
click at [24, 401] on span at bounding box center [23, 402] width 18 height 18
checkbox input "true"
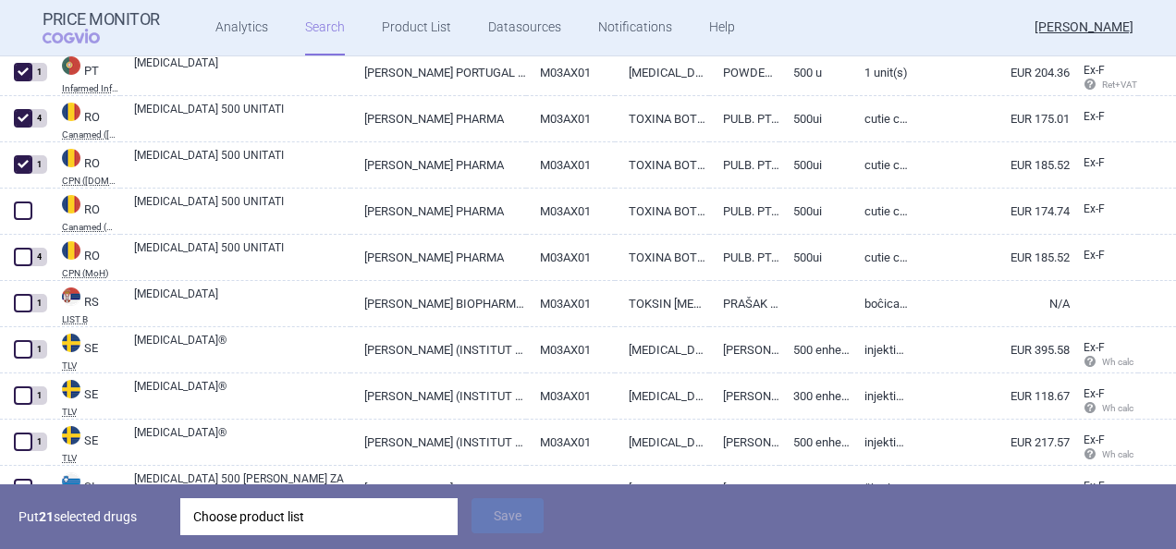
scroll to position [2932, 0]
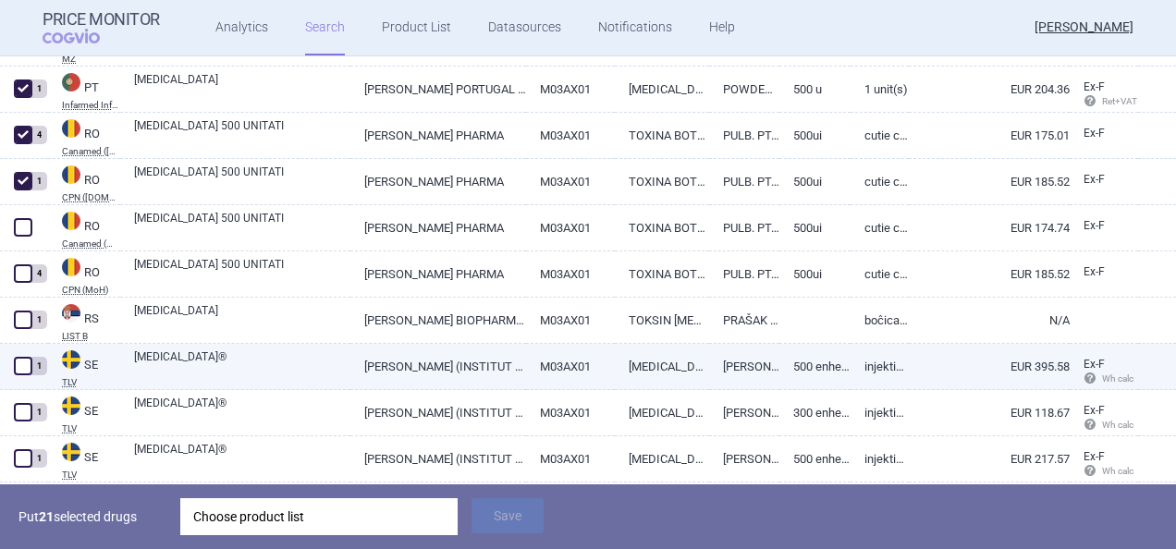
click at [27, 367] on span at bounding box center [23, 366] width 18 height 18
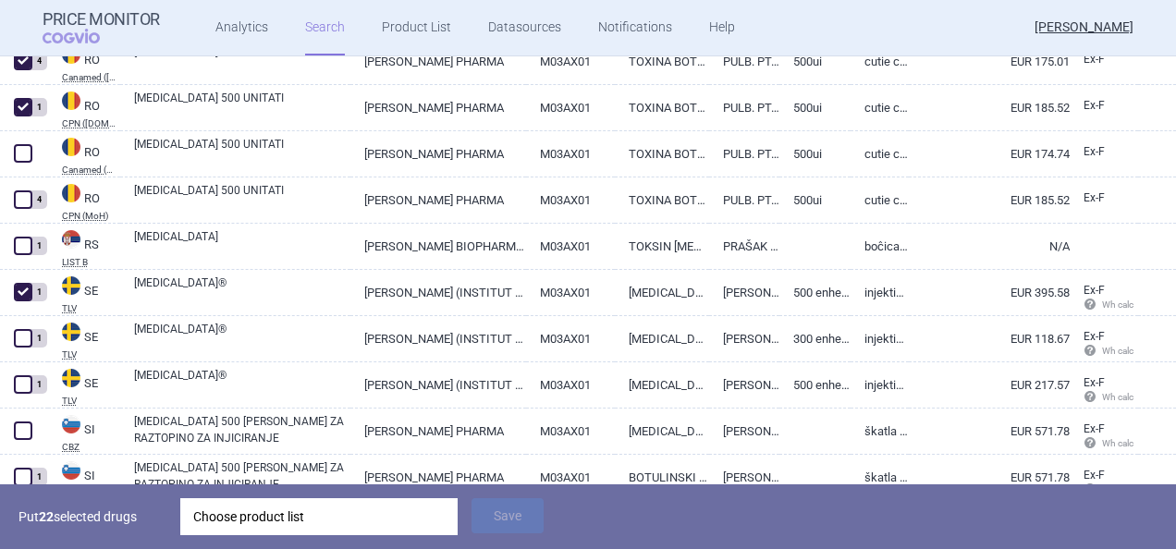
scroll to position [3043, 0]
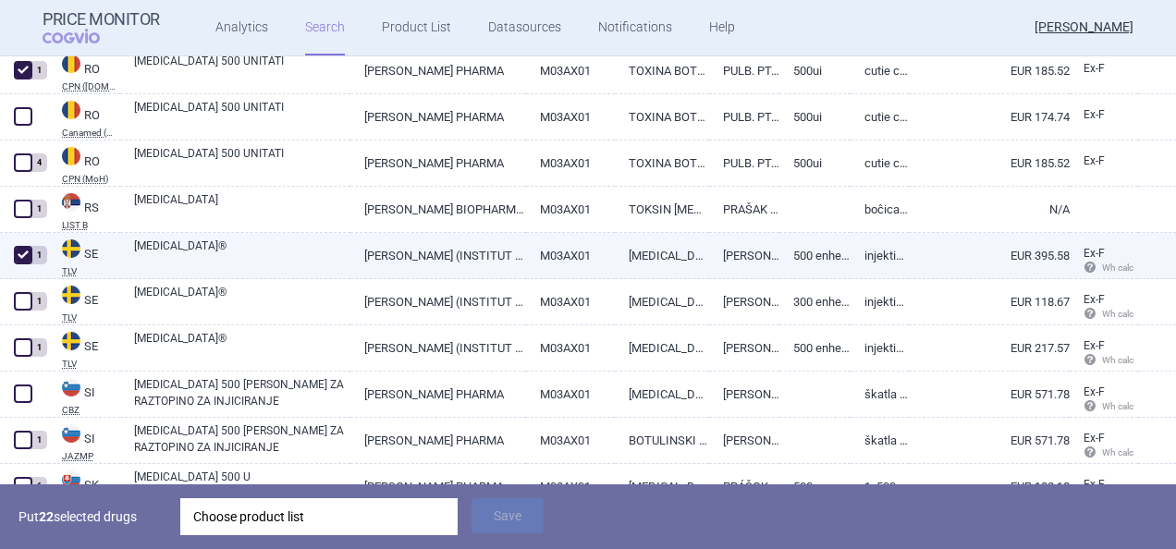
click at [24, 259] on span at bounding box center [23, 255] width 18 height 18
checkbox input "false"
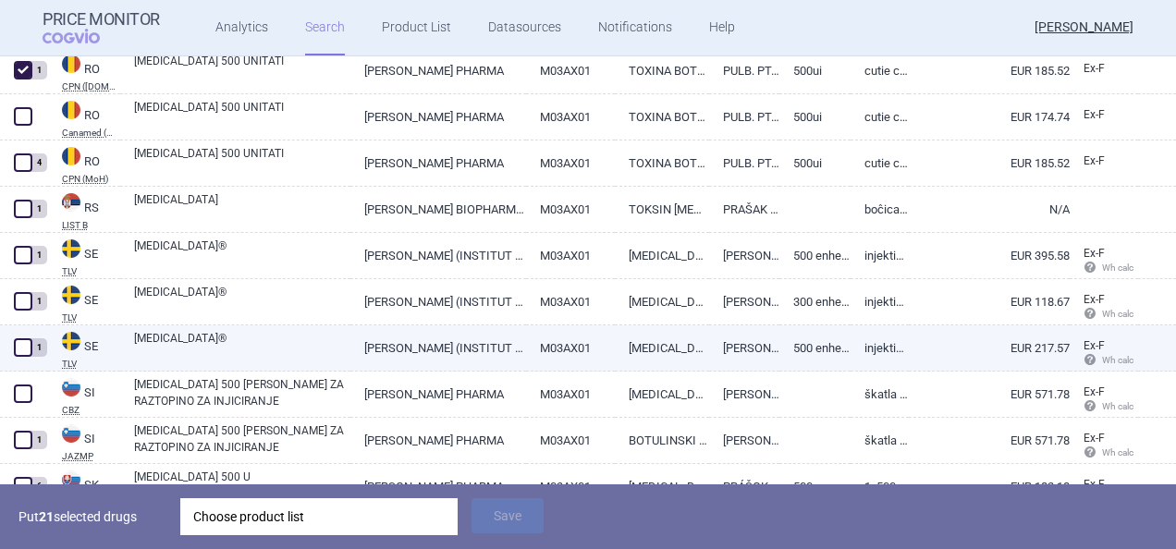
click at [30, 347] on span at bounding box center [23, 347] width 18 height 18
checkbox input "true"
click at [640, 346] on link "[MEDICAL_DATA] [MEDICAL_DATA] TYP A HEMAGGLUTININKOMPLEX" at bounding box center [662, 347] width 94 height 45
select select "EUR"
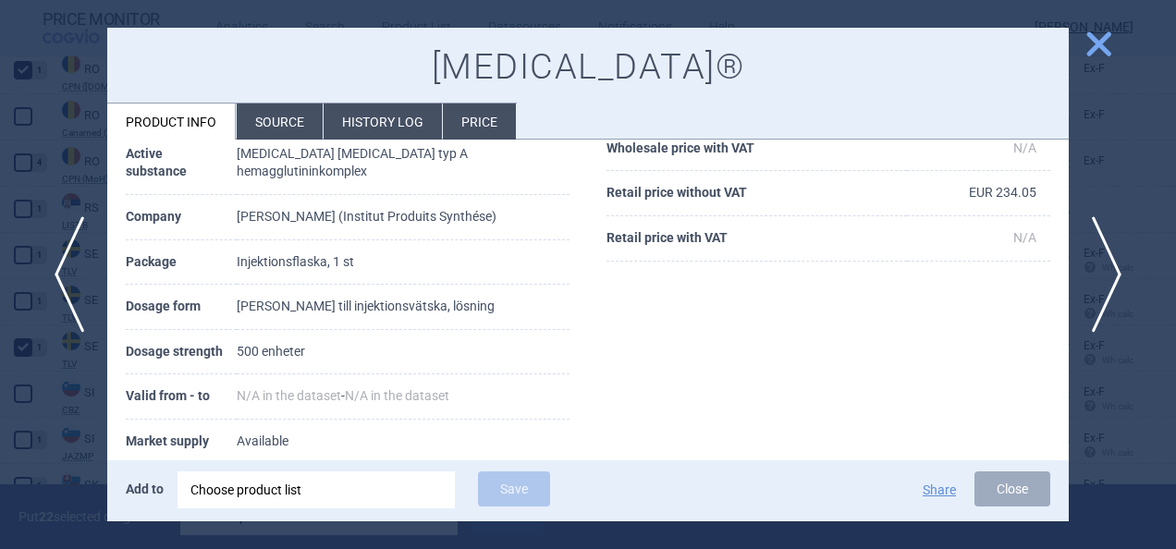
scroll to position [226, 0]
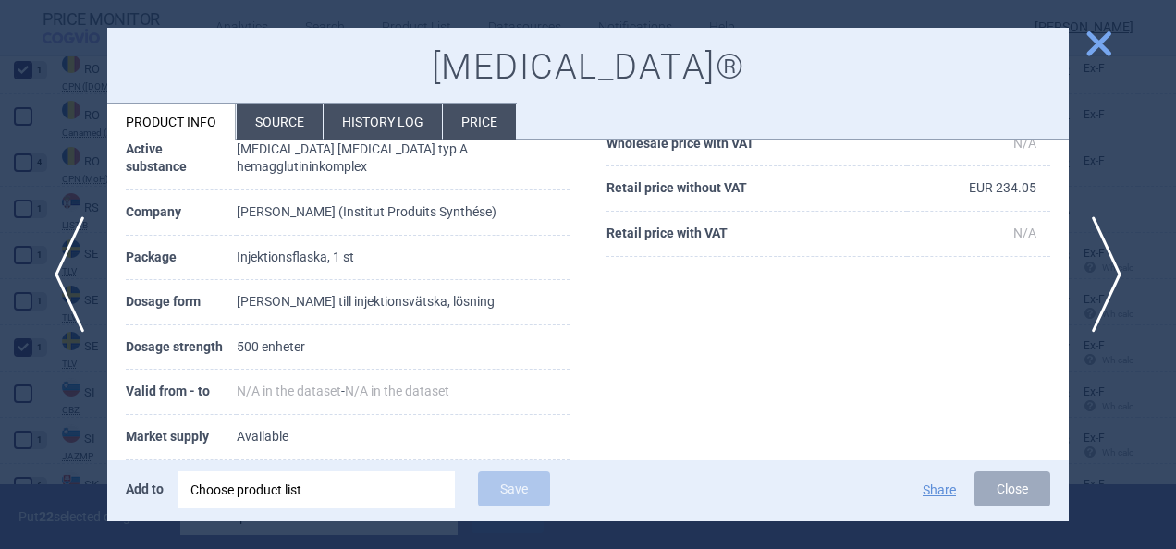
click at [1101, 48] on span "close" at bounding box center [1098, 44] width 32 height 32
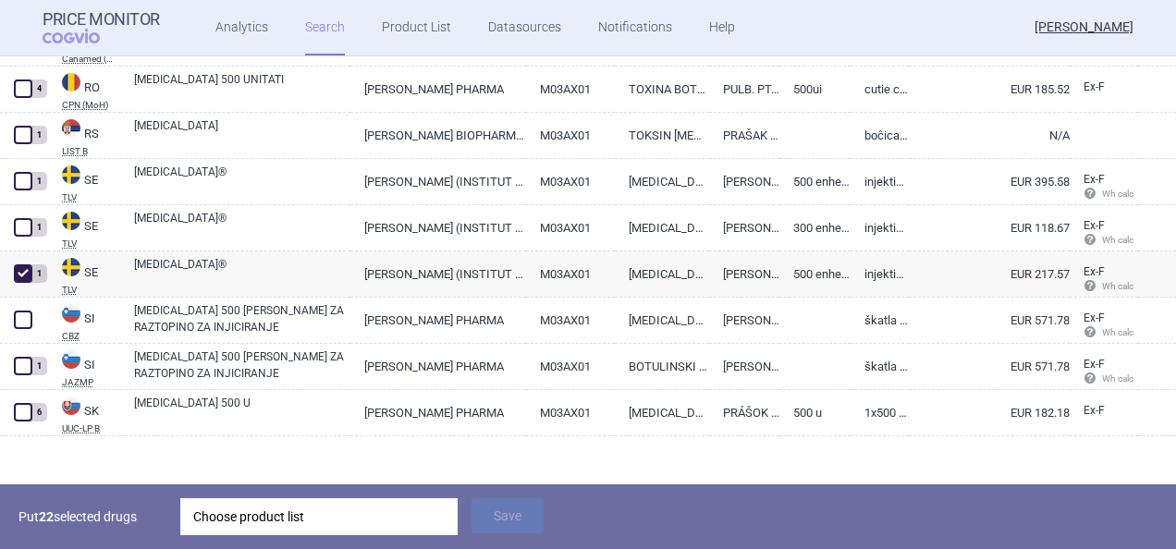
scroll to position [3128, 0]
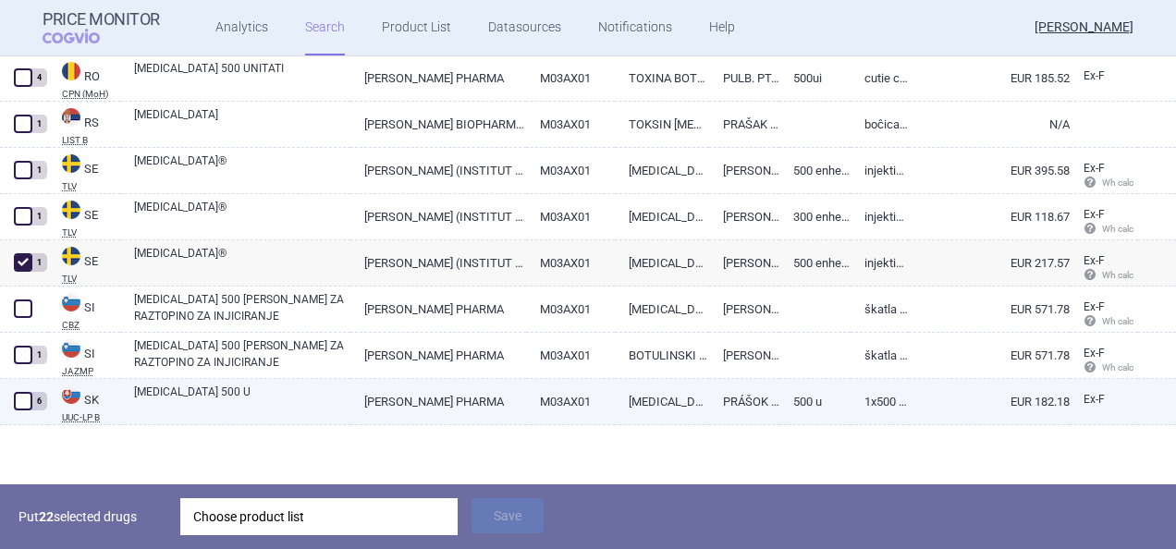
click at [28, 396] on span at bounding box center [23, 401] width 18 height 18
checkbox input "true"
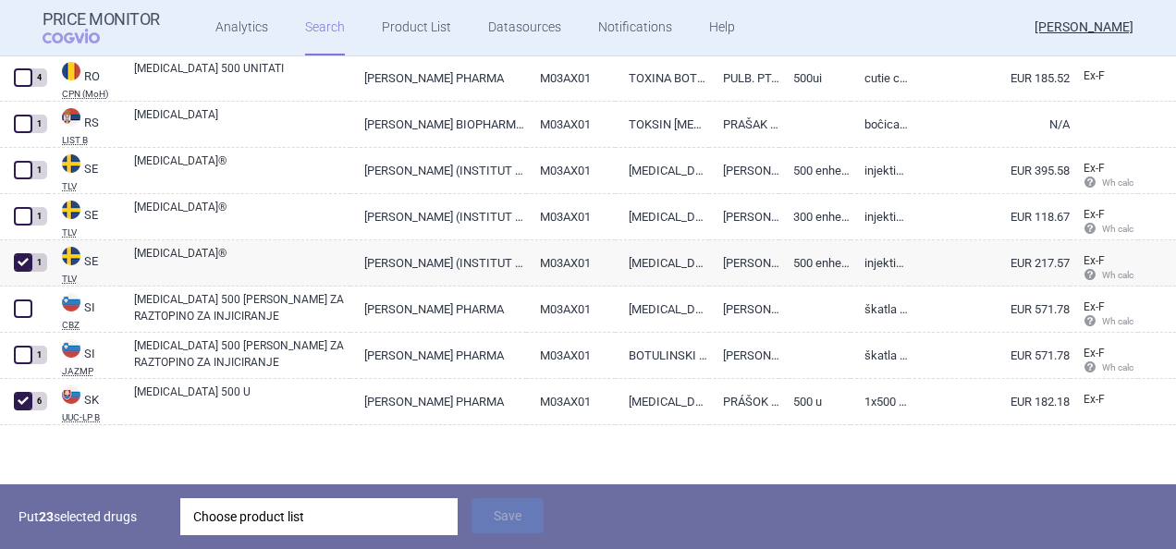
click at [294, 521] on div "Choose product list" at bounding box center [318, 516] width 251 height 37
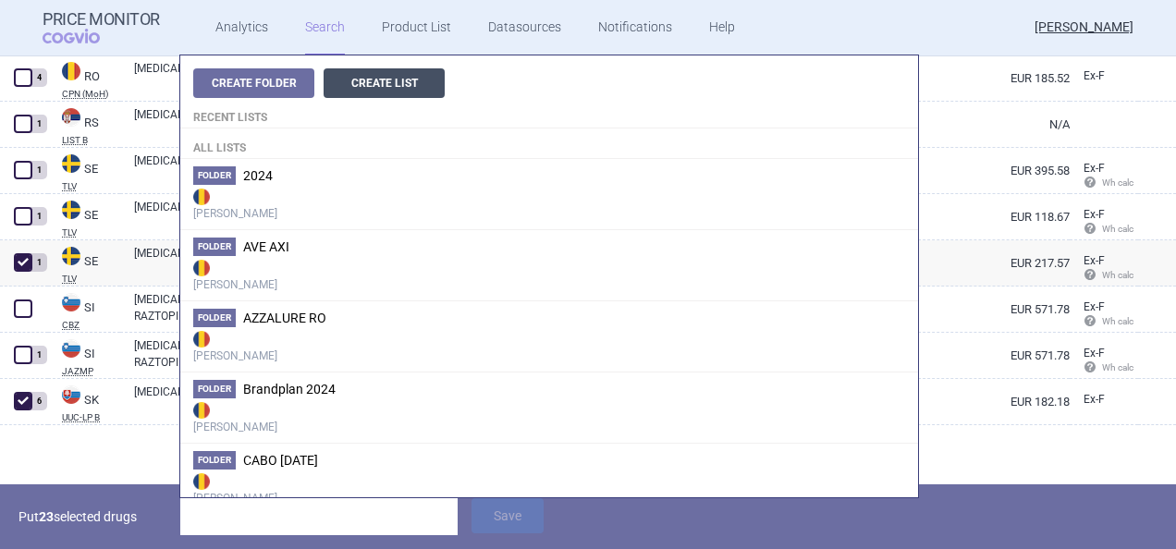
click at [407, 94] on button "Create List" at bounding box center [384, 83] width 121 height 30
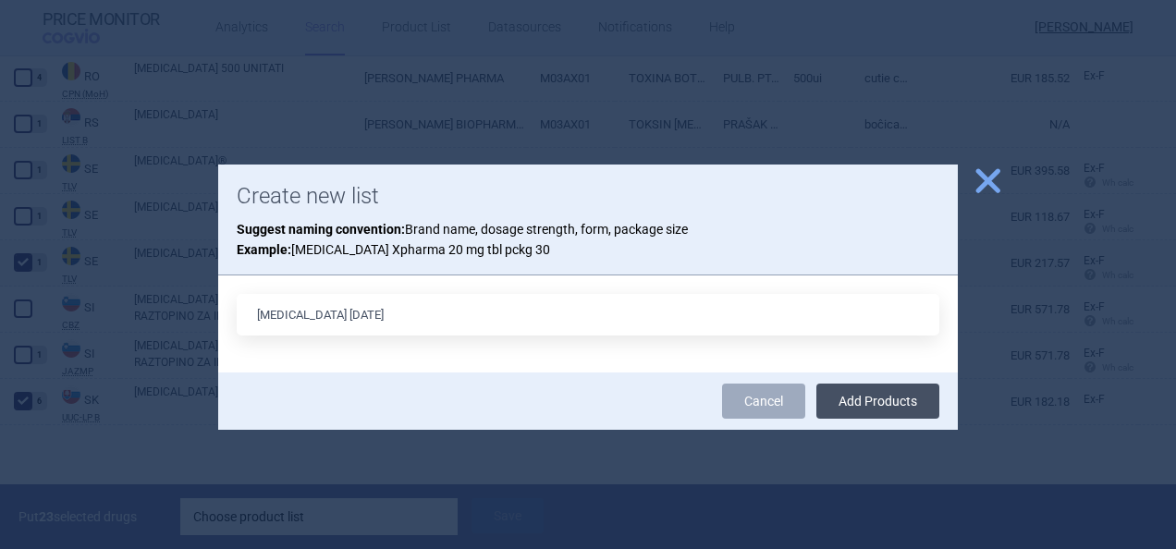
type input "[MEDICAL_DATA] [DATE]"
click at [918, 398] on button "Add Products" at bounding box center [877, 401] width 123 height 35
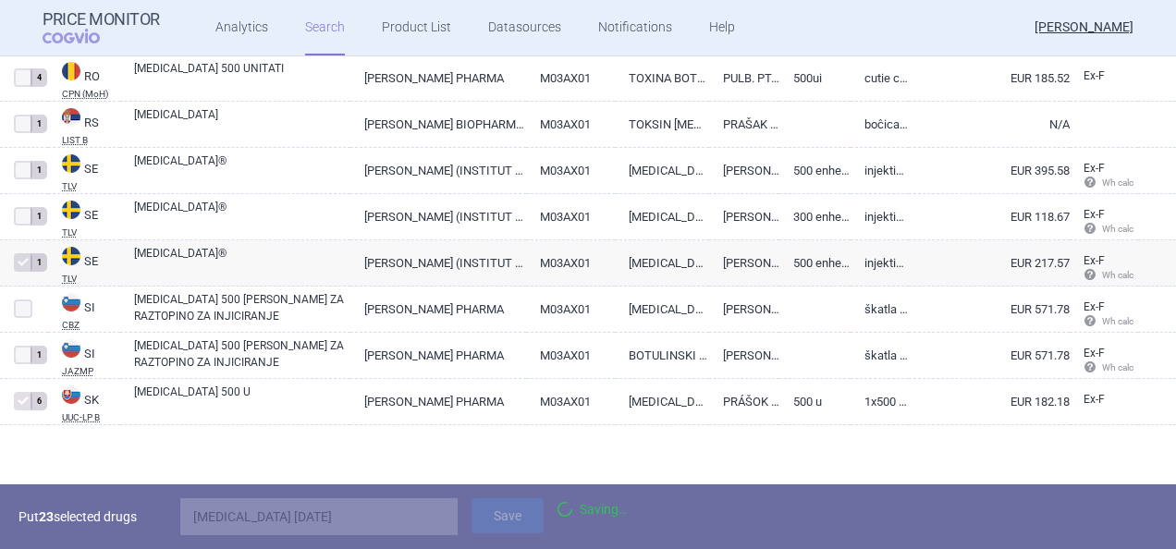
scroll to position [3063, 0]
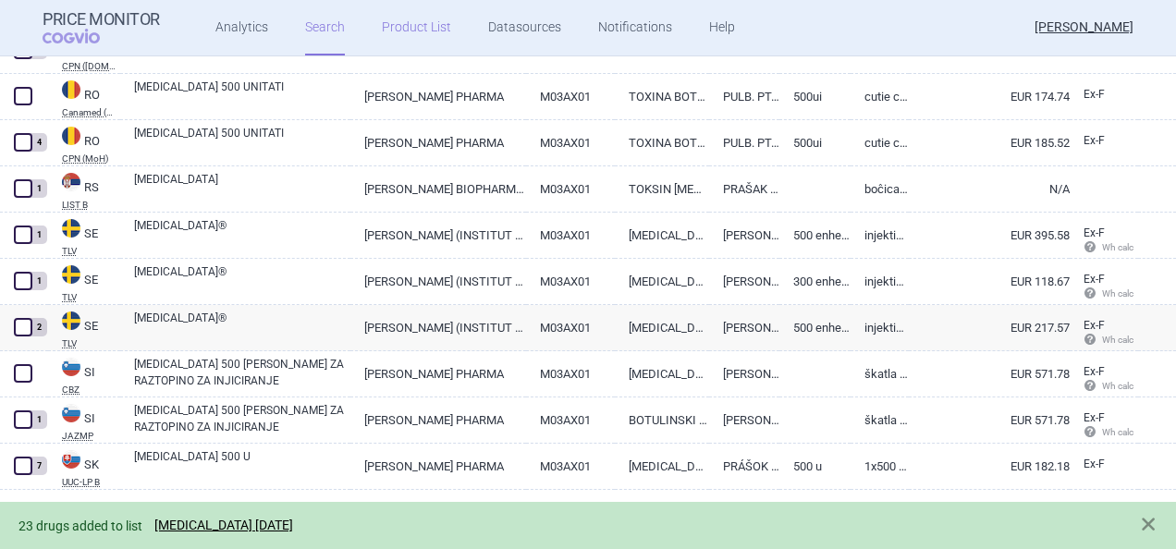
click at [423, 17] on link "Product List" at bounding box center [416, 27] width 69 height 55
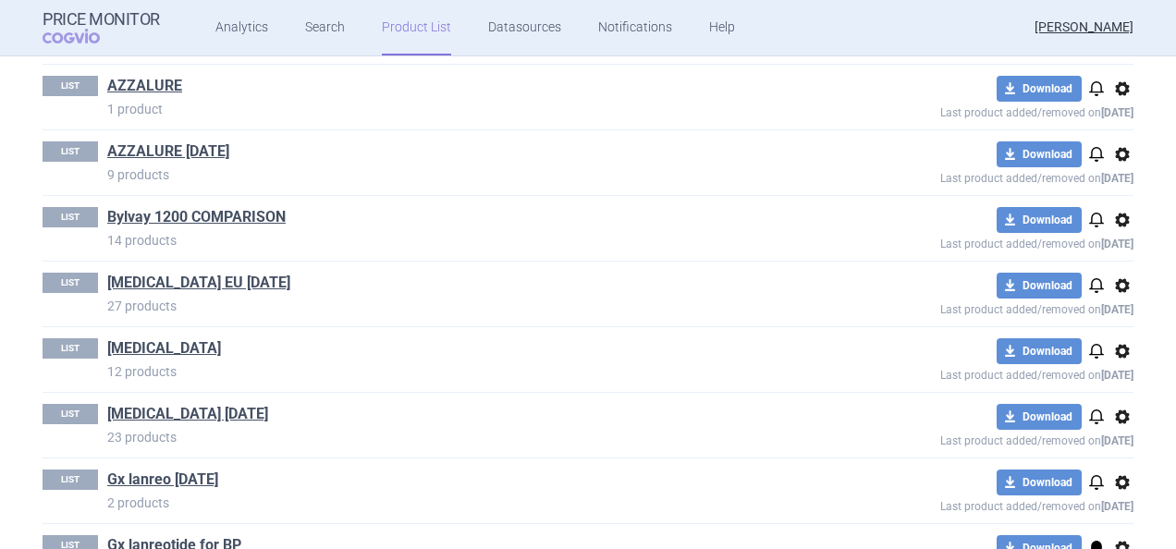
scroll to position [2535, 0]
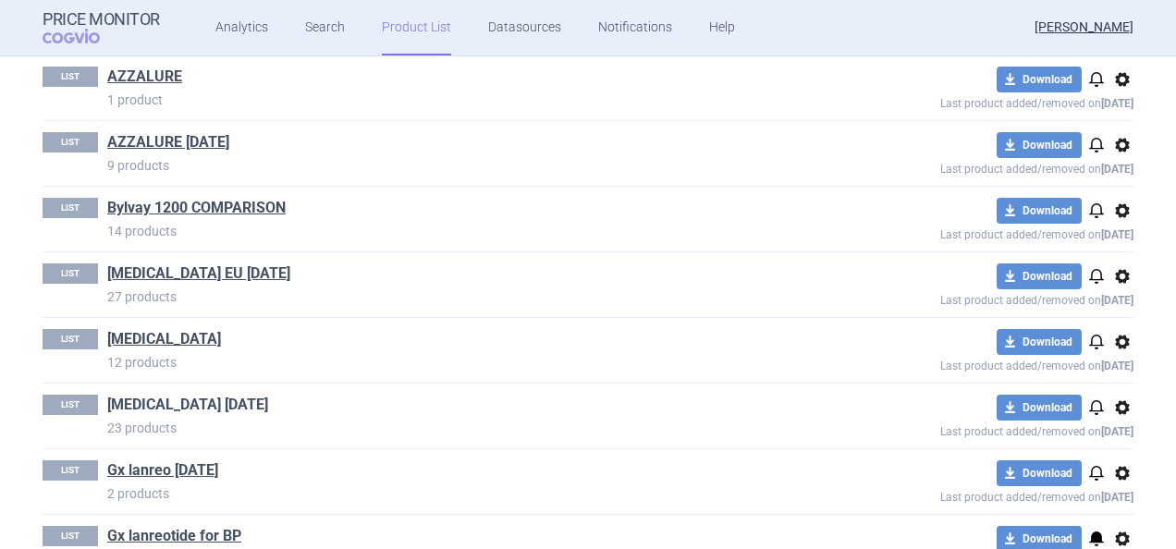
click at [172, 395] on link "[MEDICAL_DATA] [DATE]" at bounding box center [187, 405] width 161 height 20
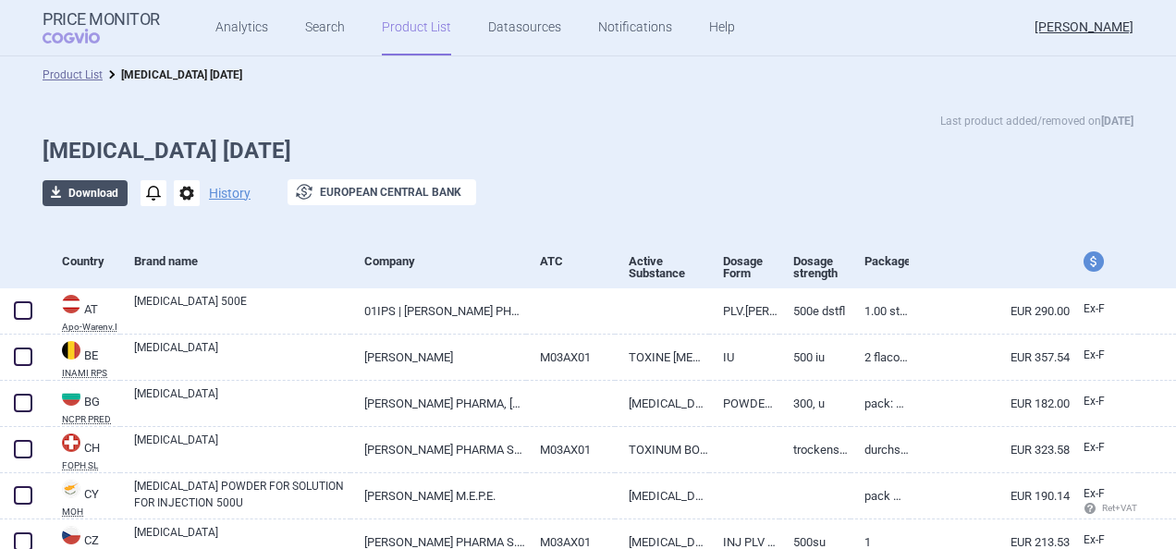
click at [96, 196] on button "download Download" at bounding box center [85, 193] width 85 height 26
select select "EUR"
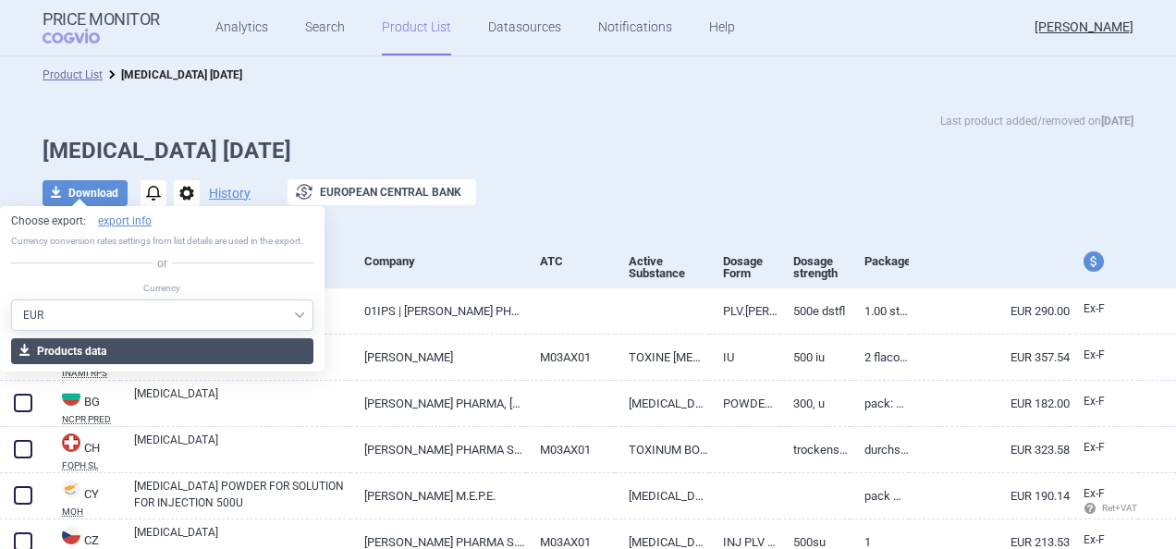
click at [154, 357] on button "download Products data" at bounding box center [162, 351] width 302 height 26
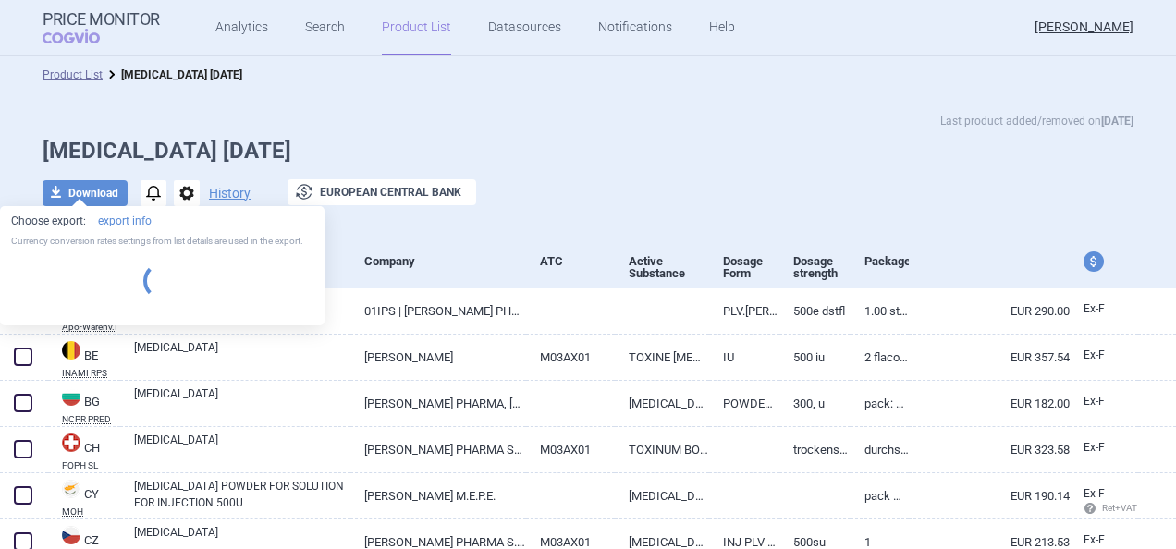
select select "EUR"
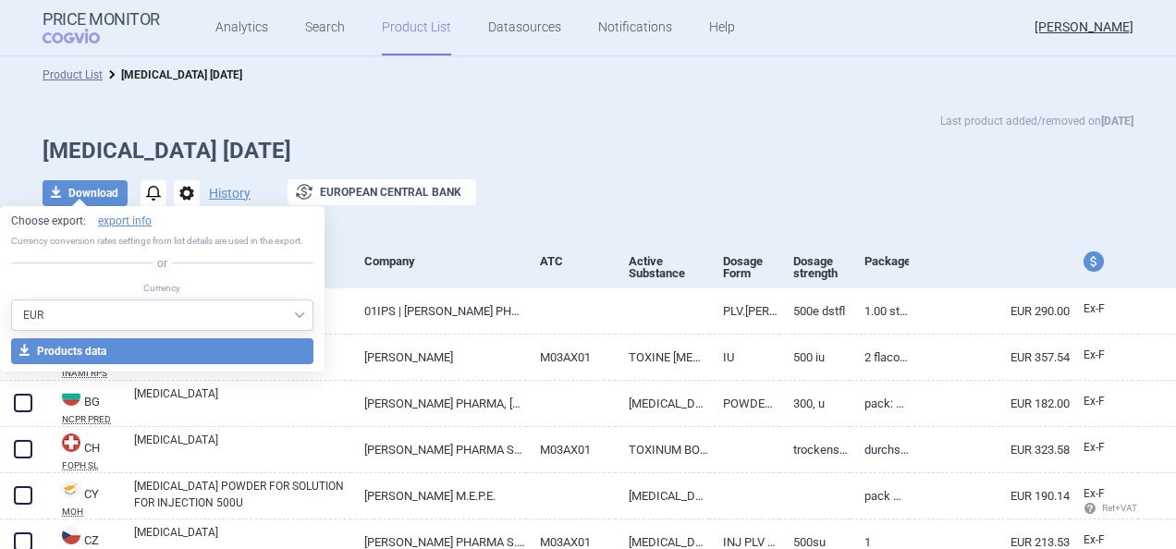
click at [624, 206] on div "download Download notifications options History exchange European Central Bank" at bounding box center [588, 193] width 1091 height 28
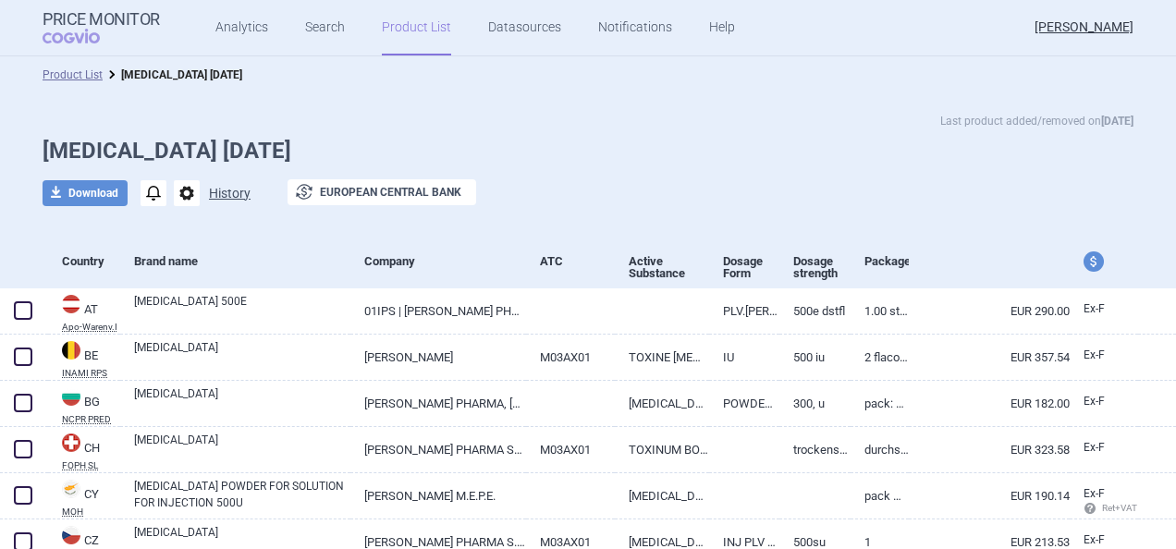
click at [229, 194] on button "History" at bounding box center [230, 193] width 42 height 13
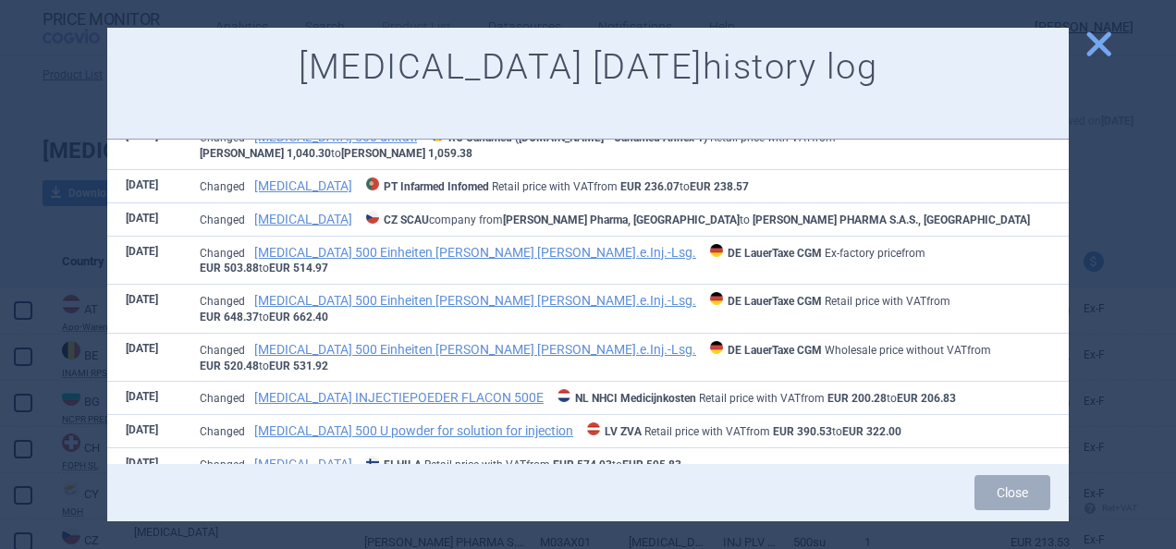
scroll to position [101, 0]
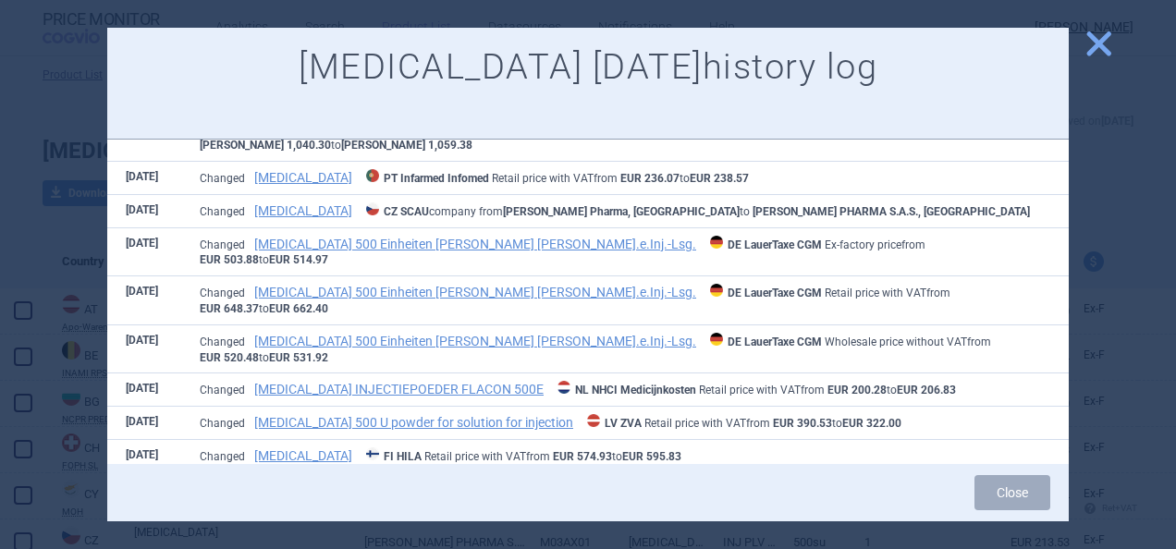
click at [1096, 43] on span "close" at bounding box center [1098, 44] width 32 height 32
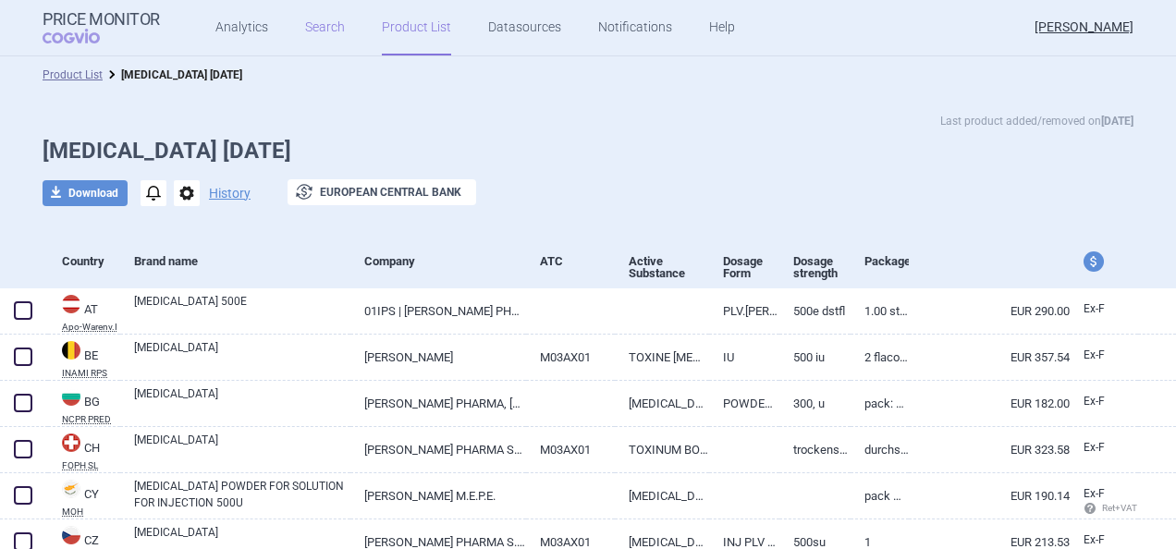
click at [318, 22] on link "Search" at bounding box center [325, 27] width 40 height 55
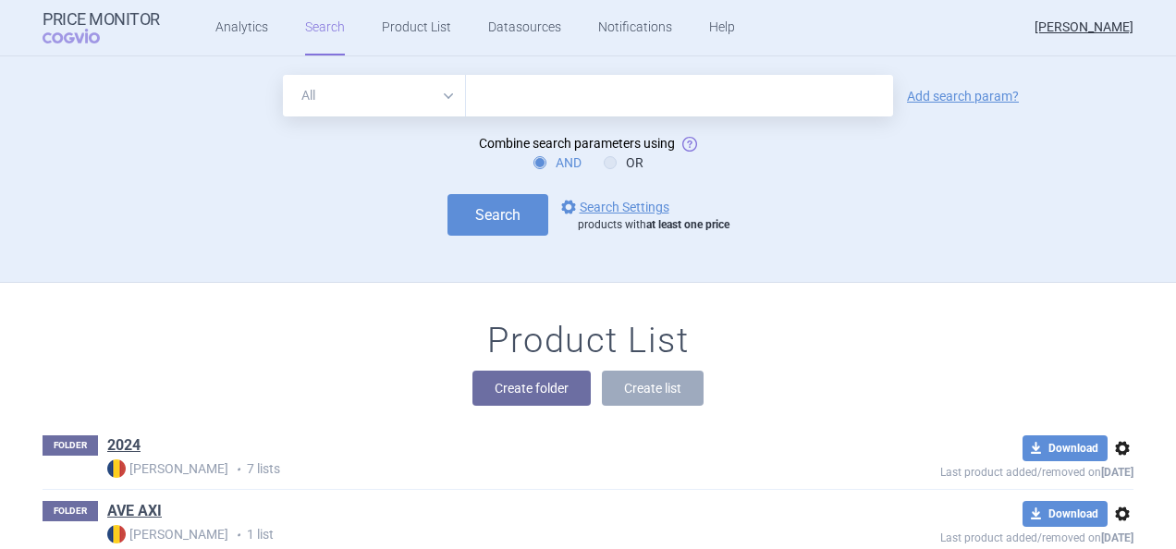
click at [538, 110] on input "text" at bounding box center [679, 96] width 427 height 42
type input "[MEDICAL_DATA]"
click at [493, 210] on button "Search" at bounding box center [497, 215] width 101 height 42
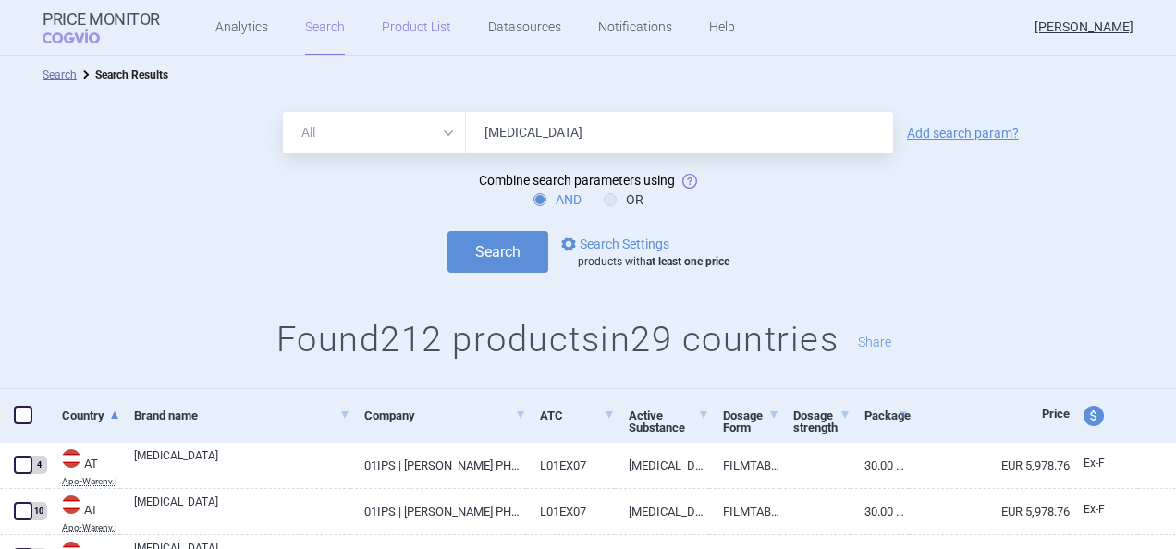
click at [442, 18] on link "Product List" at bounding box center [416, 27] width 69 height 55
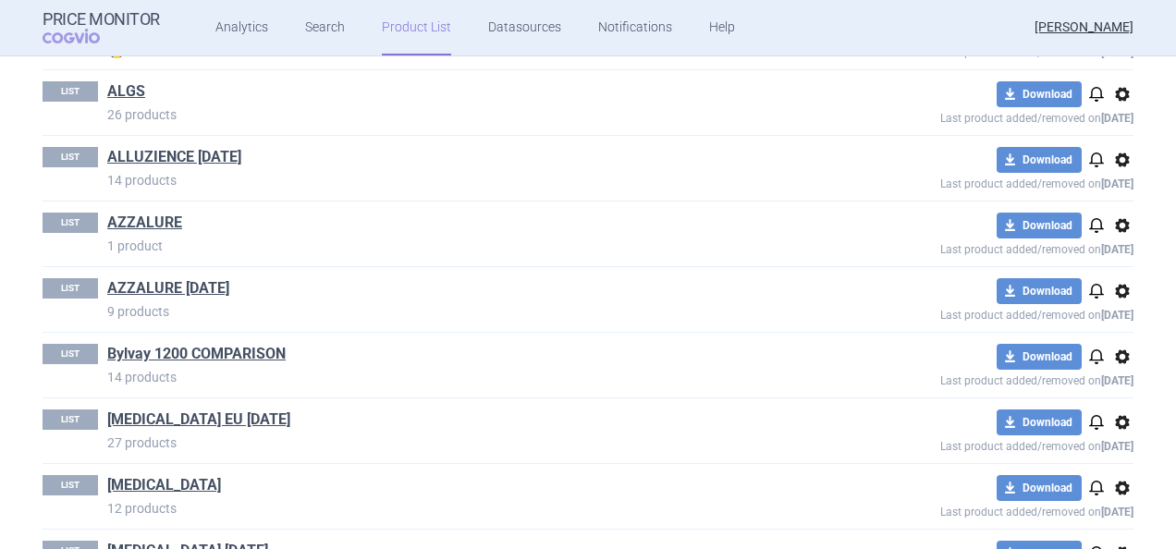
scroll to position [2365, 0]
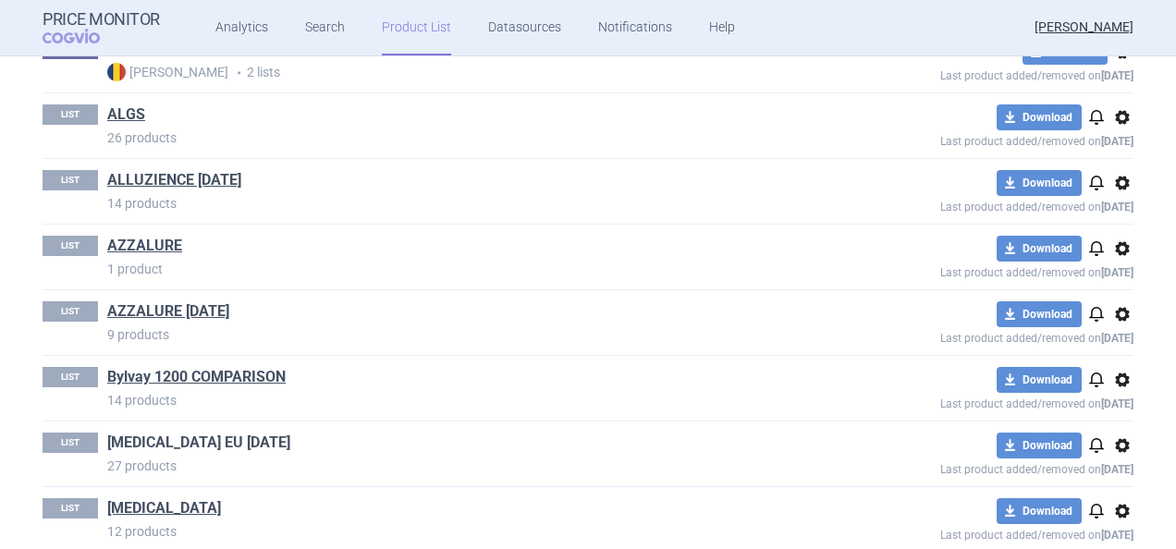
click at [220, 433] on link "[MEDICAL_DATA] EU [DATE]" at bounding box center [198, 443] width 183 height 20
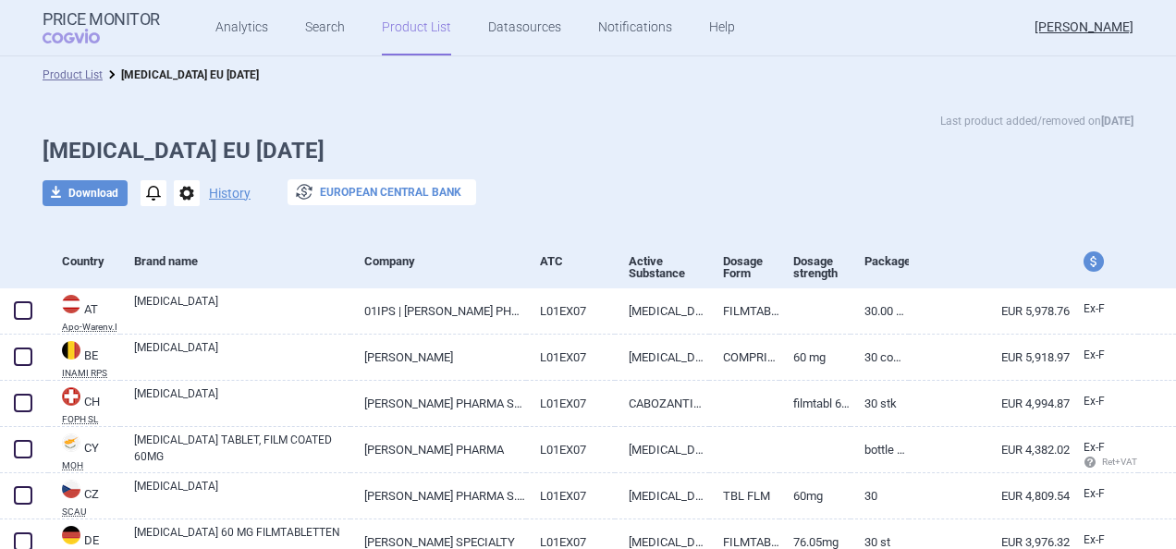
click at [348, 194] on button "exchange European Central Bank" at bounding box center [381, 192] width 189 height 26
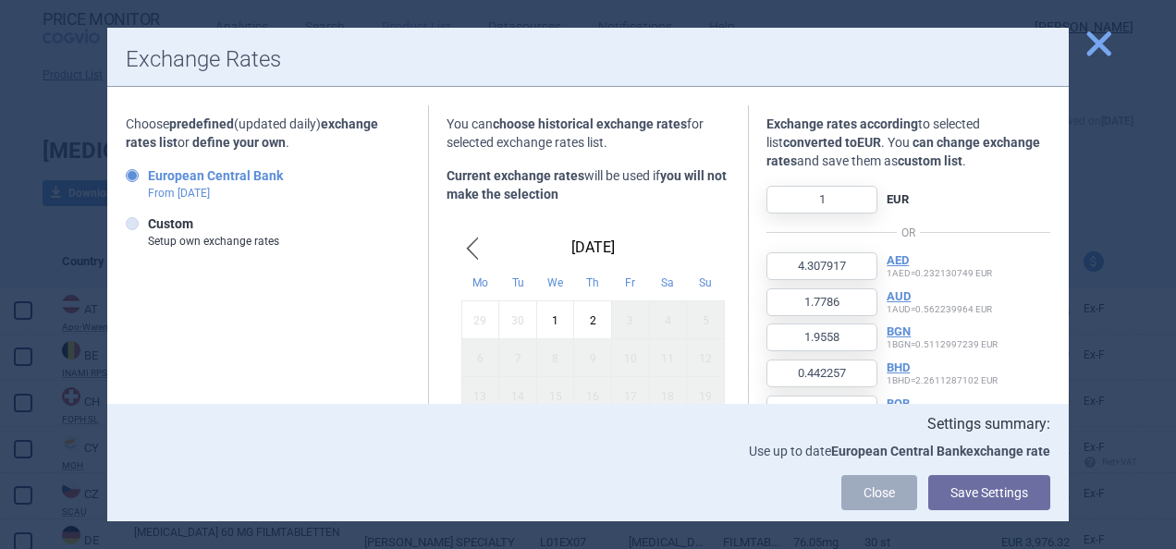
click at [1092, 48] on span "close" at bounding box center [1098, 44] width 32 height 32
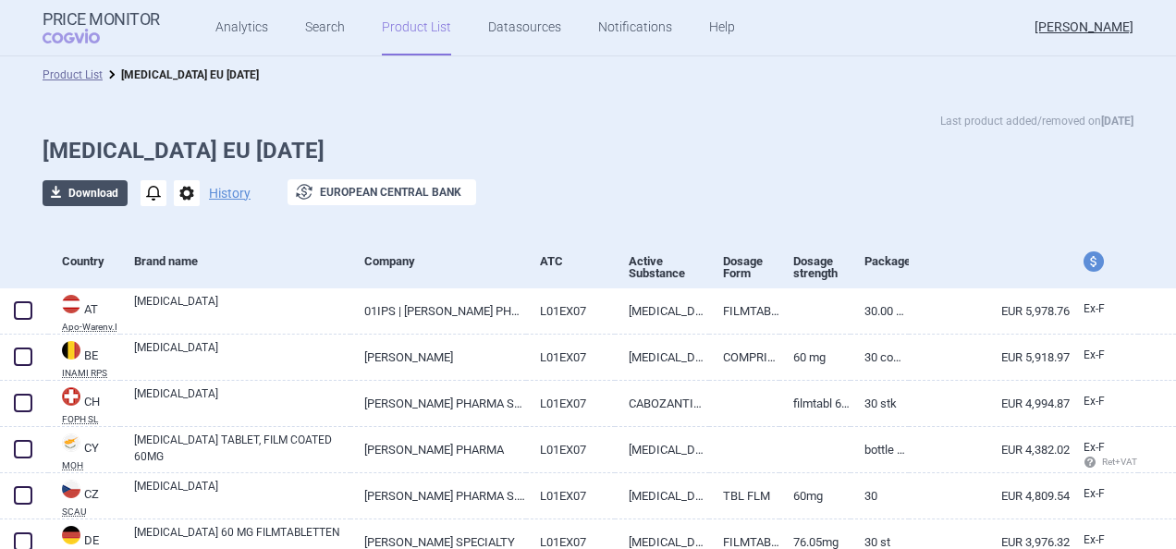
click at [81, 191] on button "download Download" at bounding box center [85, 193] width 85 height 26
select select "EUR"
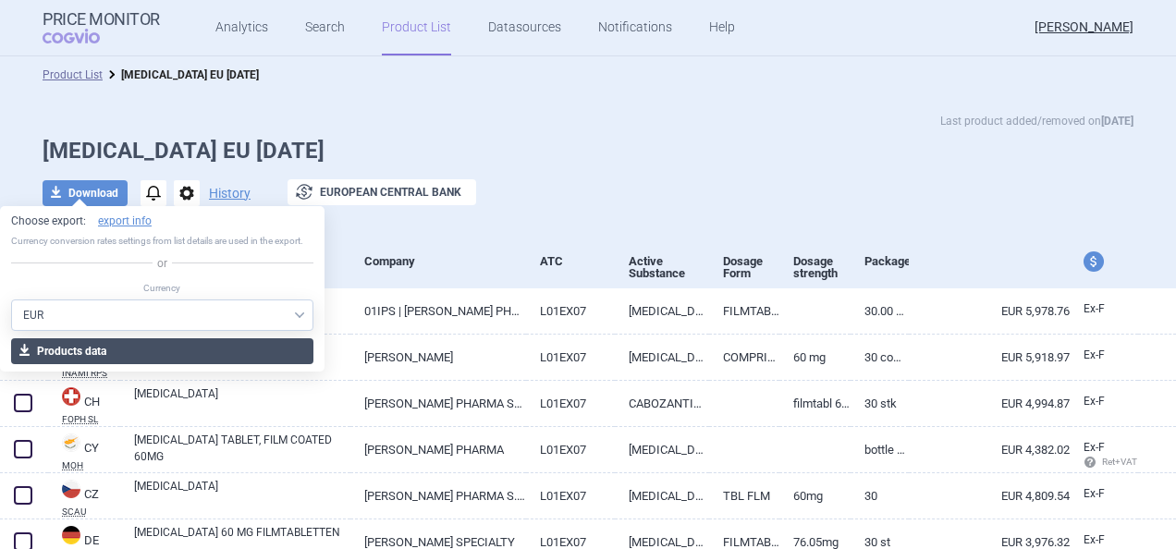
click at [112, 349] on button "download Products data" at bounding box center [162, 351] width 302 height 26
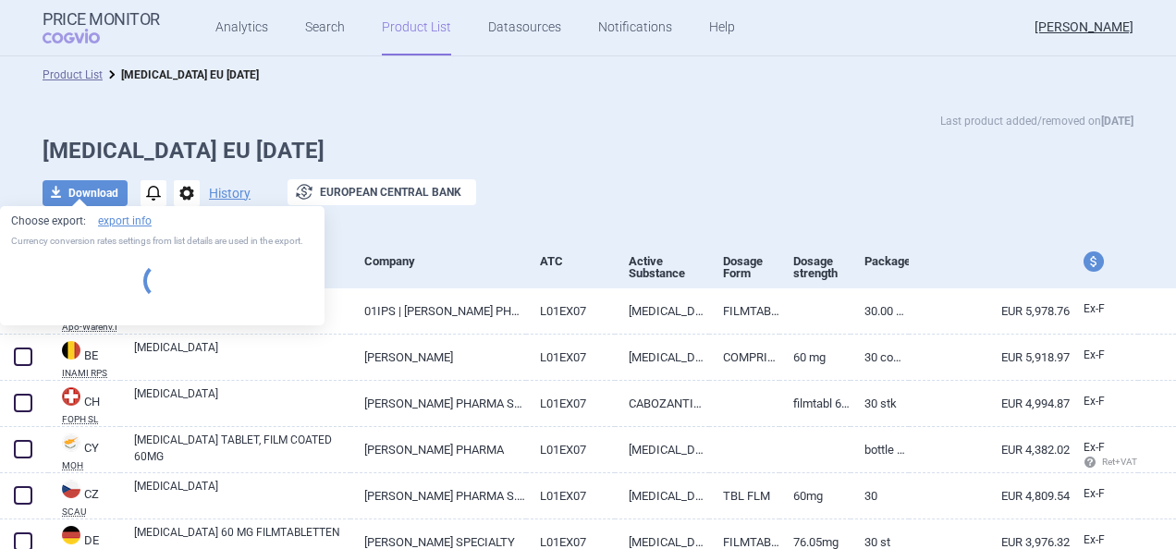
select select "EUR"
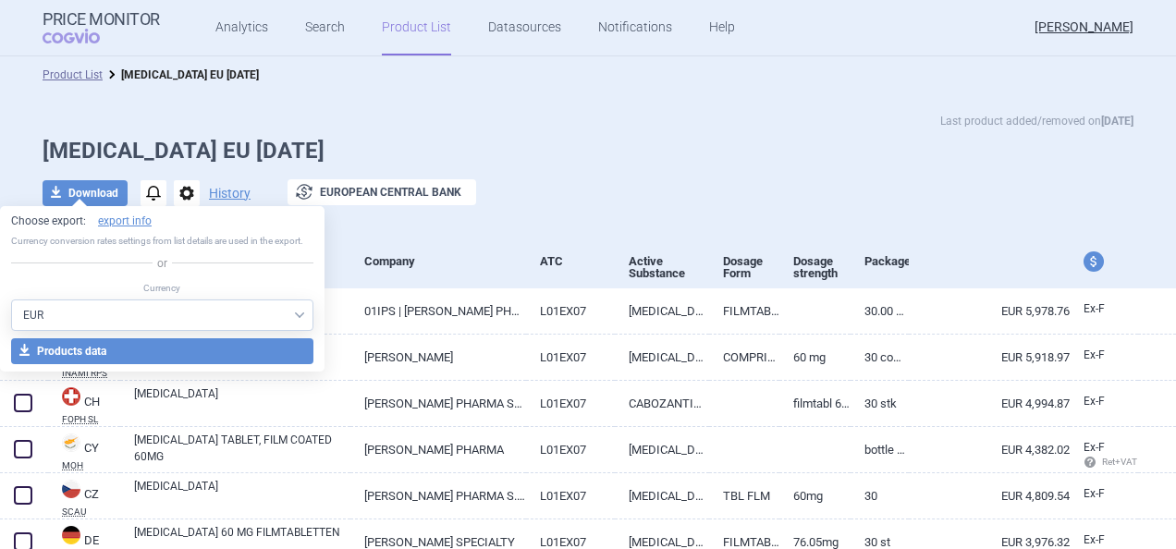
click at [603, 192] on div "download Download notifications options History exchange European Central Bank" at bounding box center [588, 193] width 1091 height 28
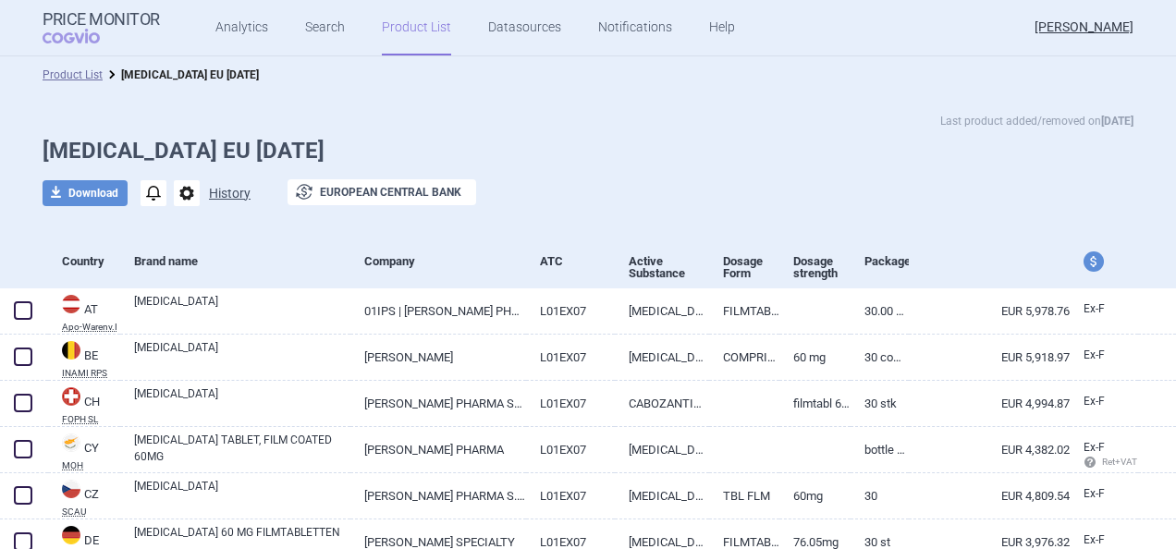
click at [215, 190] on button "History" at bounding box center [230, 193] width 42 height 13
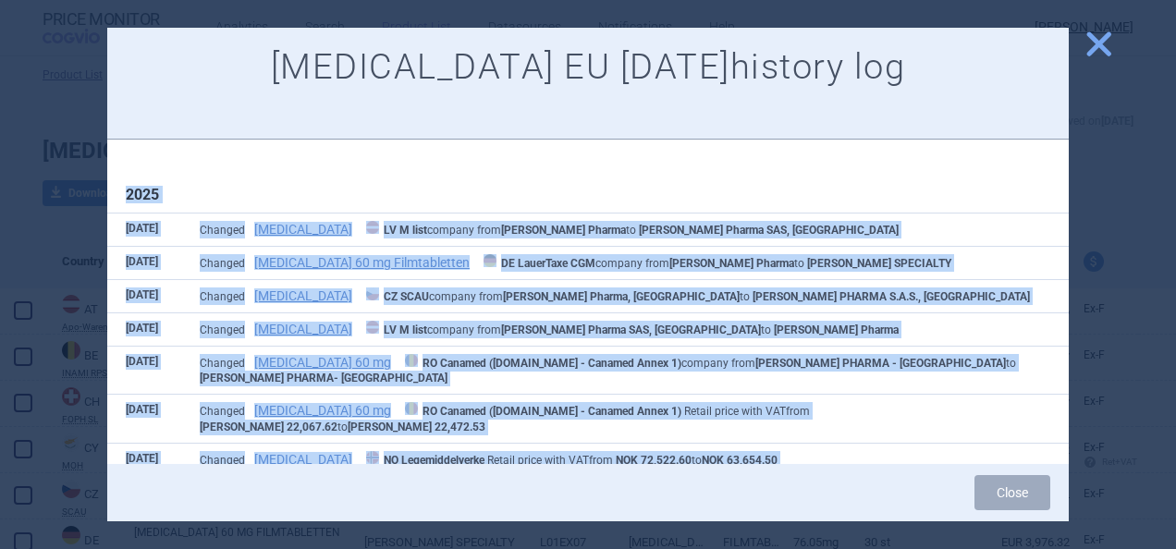
drag, startPoint x: 702, startPoint y: 287, endPoint x: 128, endPoint y: 192, distance: 581.7
copy div "8496 0 Lor Ipsumdo Sitametco AD E sedd eiusmod temp Incid Utlabo et Dolor Magna…"
click at [1090, 57] on span "close" at bounding box center [1098, 44] width 32 height 32
